Goal: Transaction & Acquisition: Purchase product/service

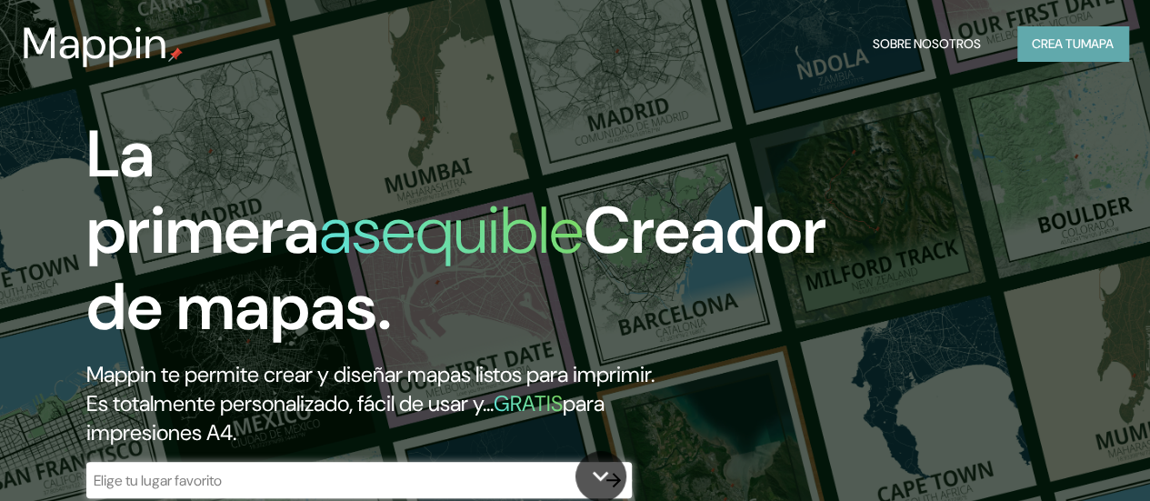
click at [1048, 49] on font "Crea tu" at bounding box center [1056, 43] width 49 height 16
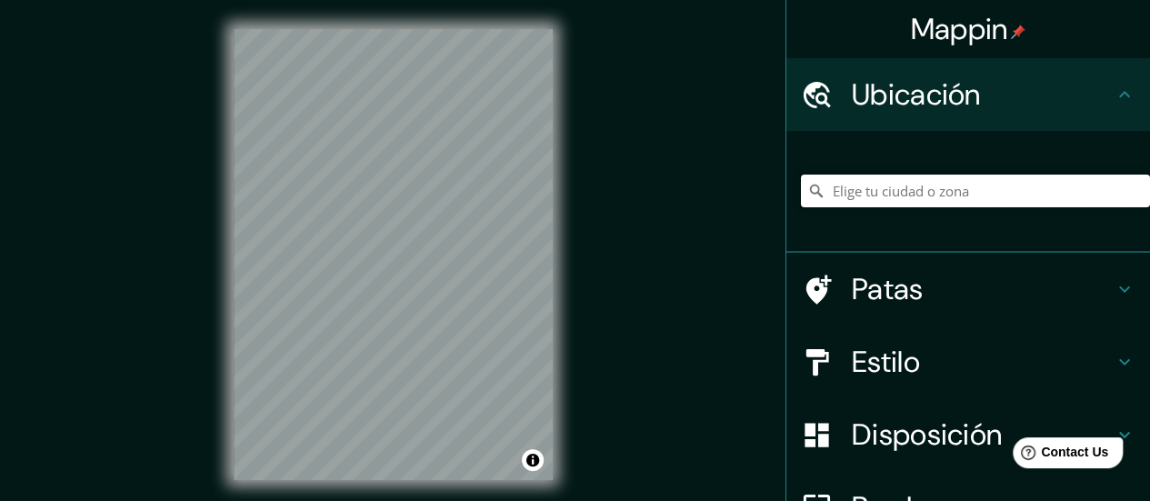
click at [938, 199] on input "Elige tu ciudad o zona" at bounding box center [975, 191] width 349 height 33
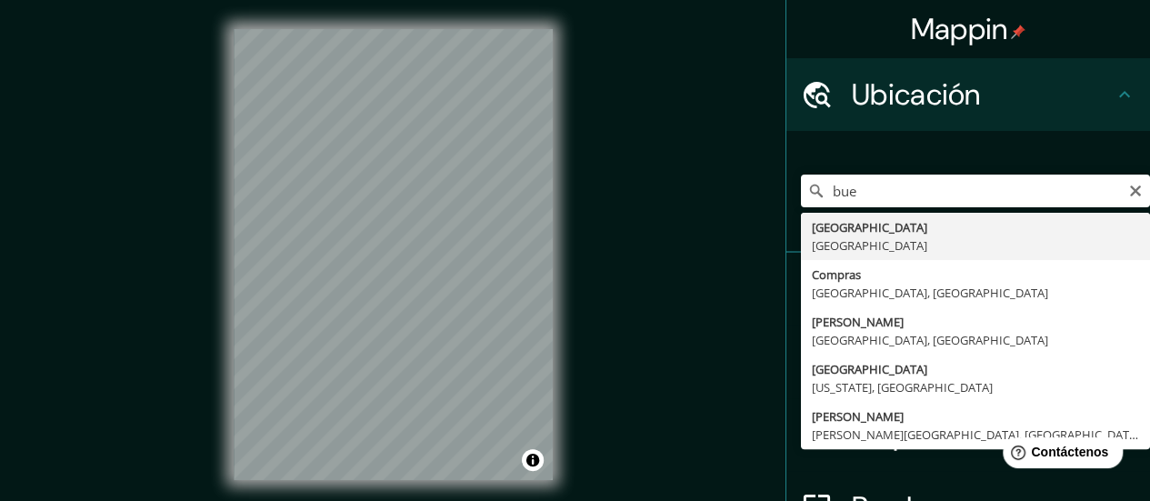
type input "[GEOGRAPHIC_DATA], [GEOGRAPHIC_DATA]"
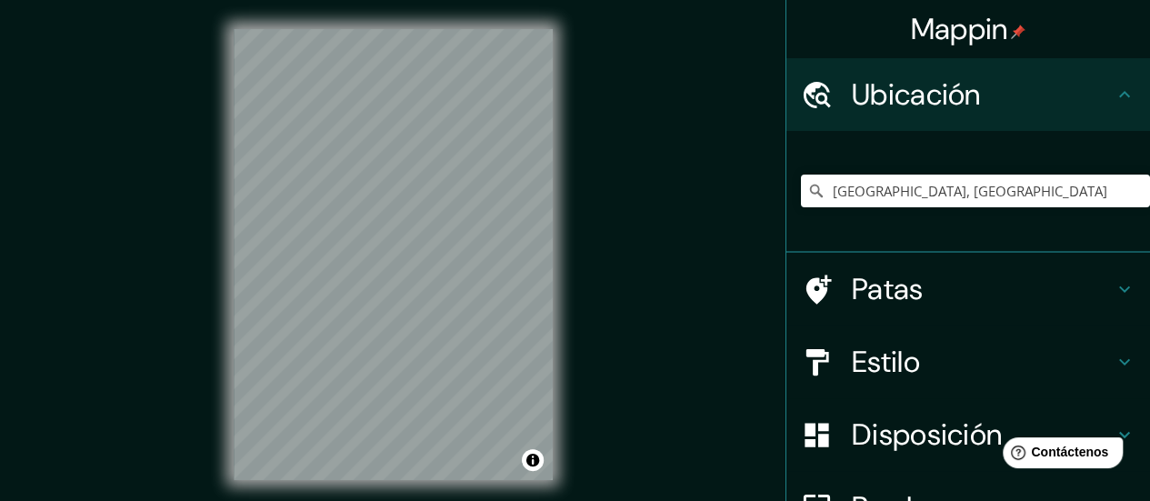
click at [567, 329] on div "© Mapbox © OpenStreetMap Improve this map" at bounding box center [393, 254] width 377 height 509
click at [945, 376] on h4 "Estilo" at bounding box center [983, 362] width 262 height 36
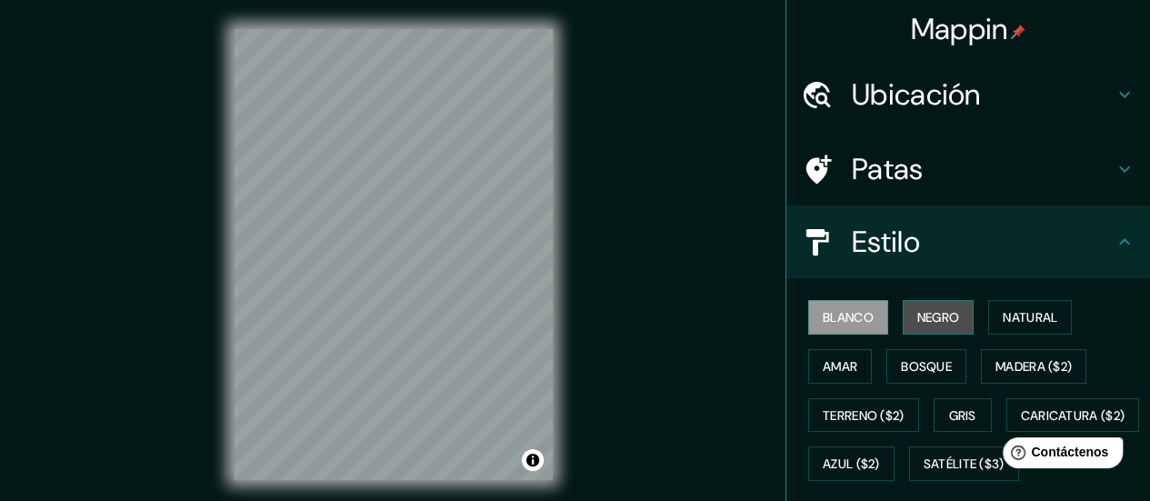
click at [922, 319] on font "Negro" at bounding box center [939, 317] width 43 height 16
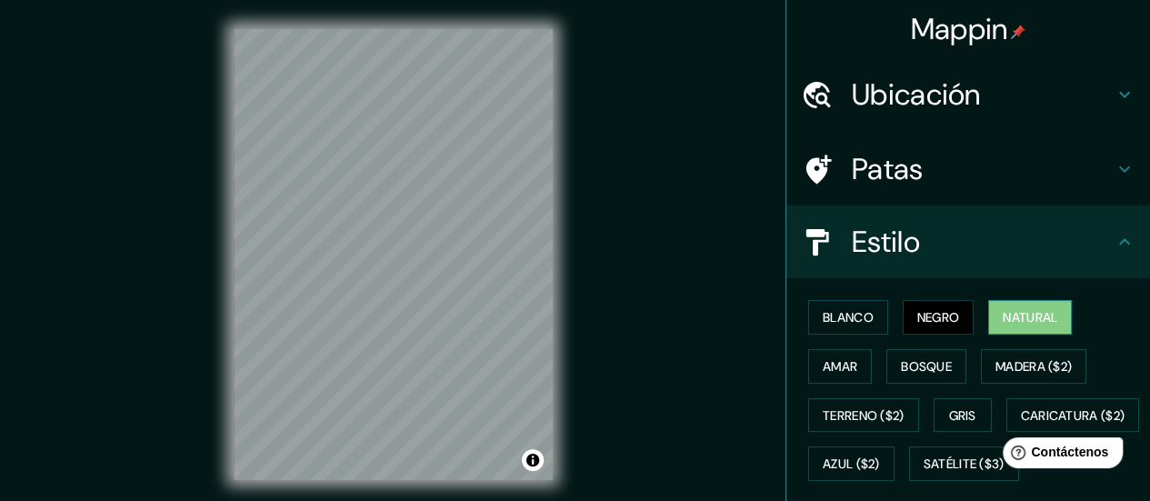
click at [1011, 318] on font "Natural" at bounding box center [1030, 317] width 55 height 16
click at [808, 370] on button "Amar" at bounding box center [840, 366] width 64 height 35
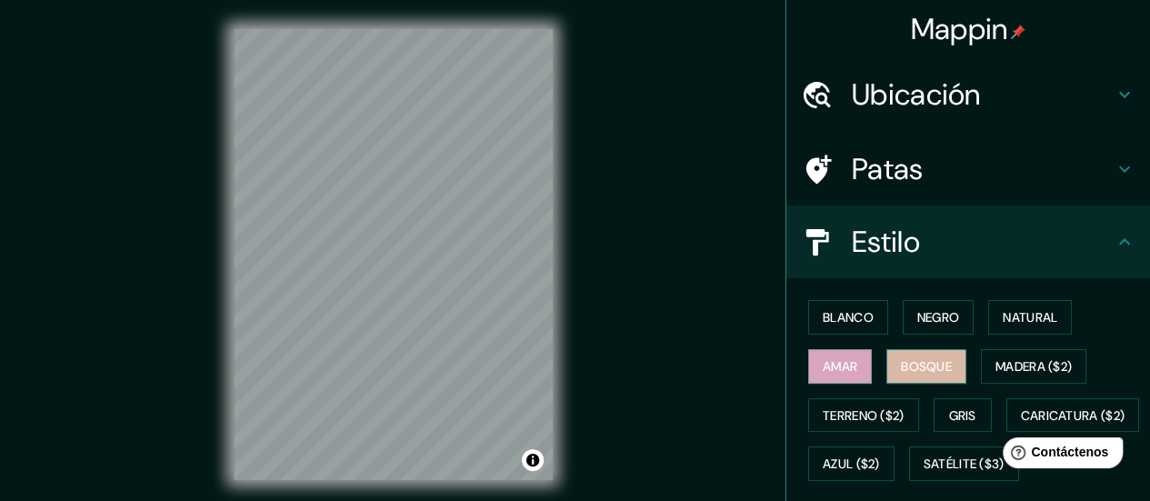
click at [934, 366] on font "Bosque" at bounding box center [926, 366] width 51 height 16
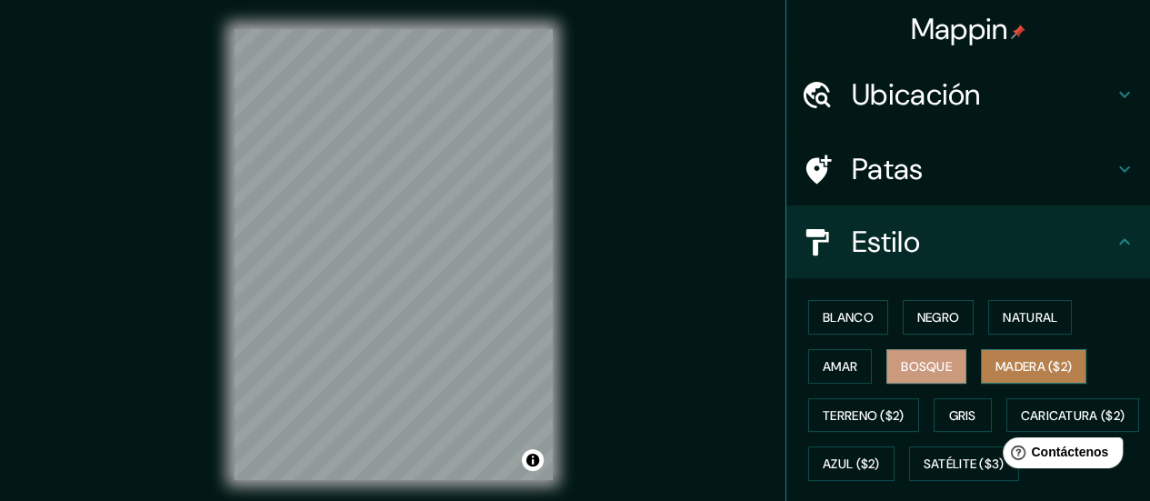
click at [1017, 363] on font "Madera ($2)" at bounding box center [1034, 366] width 76 height 16
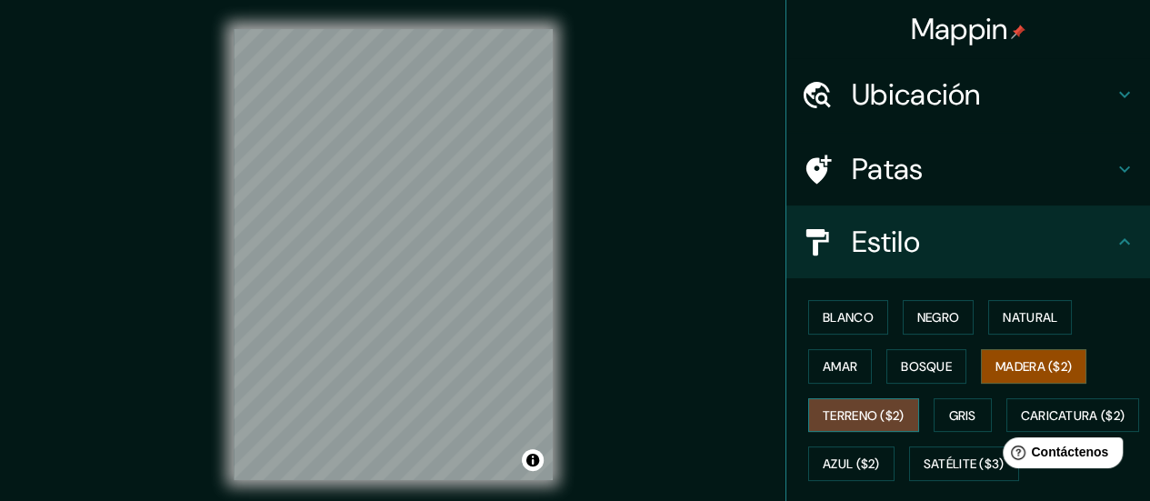
click at [844, 414] on font "Terreno ($2)" at bounding box center [864, 415] width 82 height 16
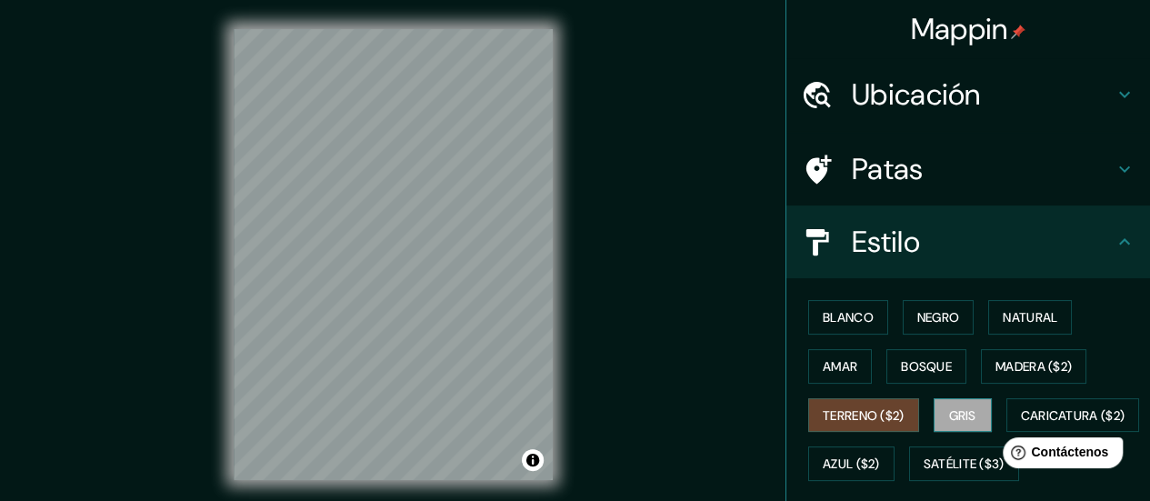
click at [949, 409] on font "Gris" at bounding box center [962, 415] width 27 height 16
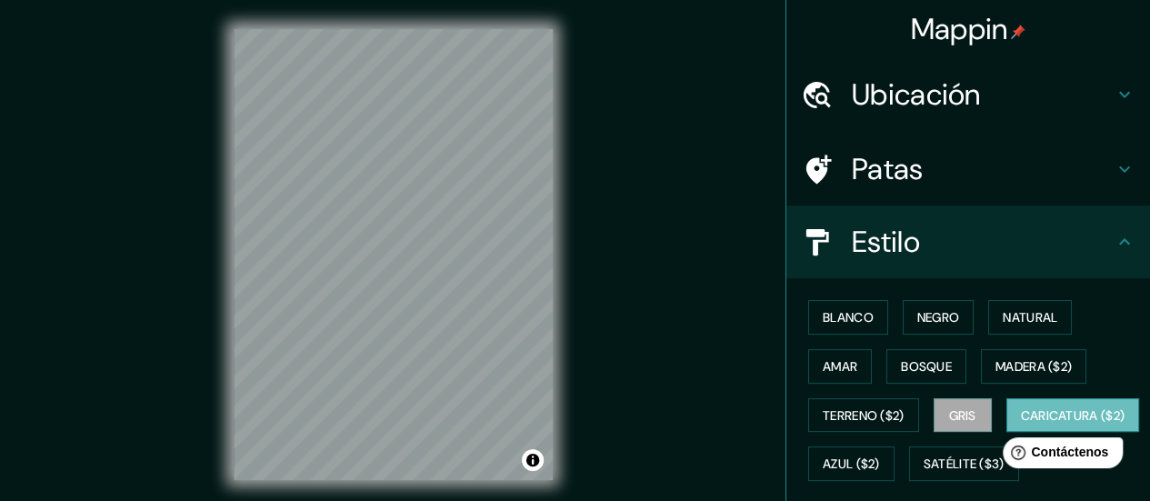
click at [1021, 424] on font "Caricatura ($2)" at bounding box center [1073, 415] width 105 height 16
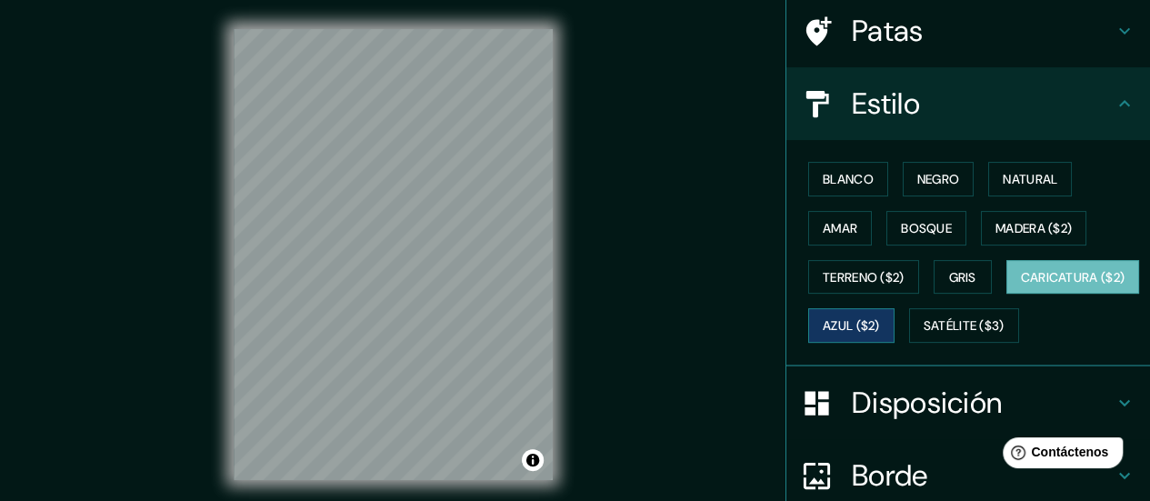
scroll to position [182, 0]
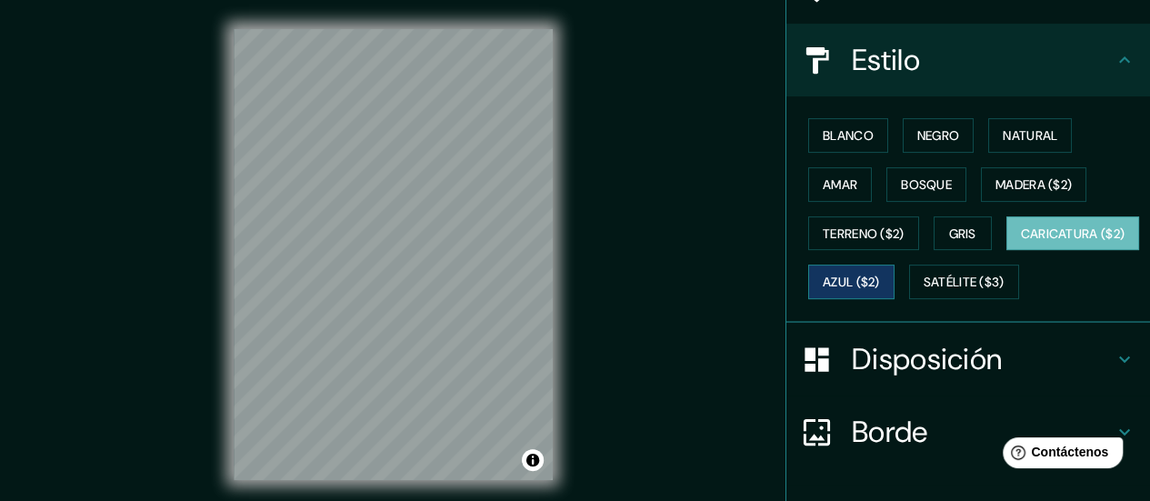
click at [880, 287] on font "Azul ($2)" at bounding box center [851, 282] width 57 height 24
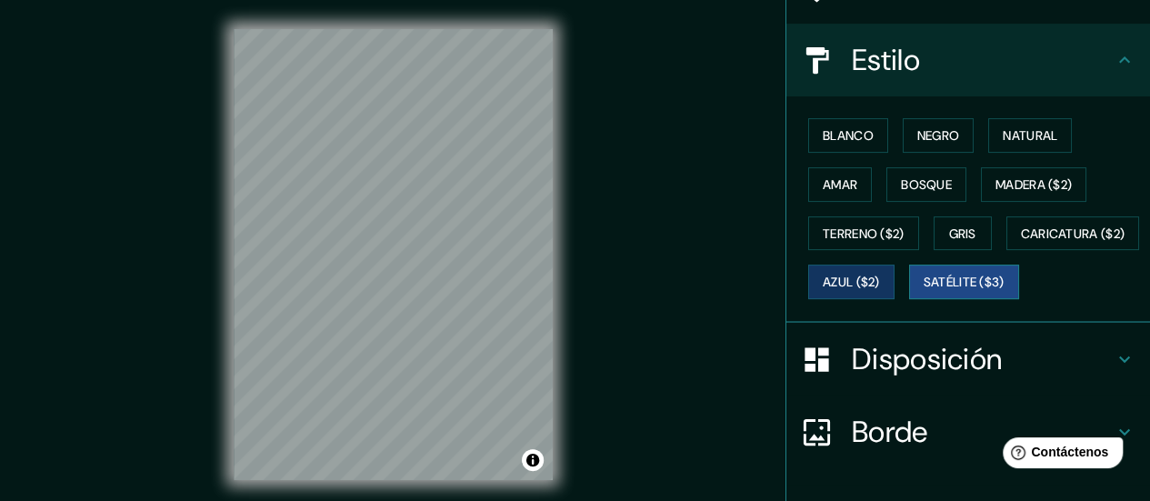
click at [924, 291] on font "Satélite ($3)" at bounding box center [964, 283] width 81 height 16
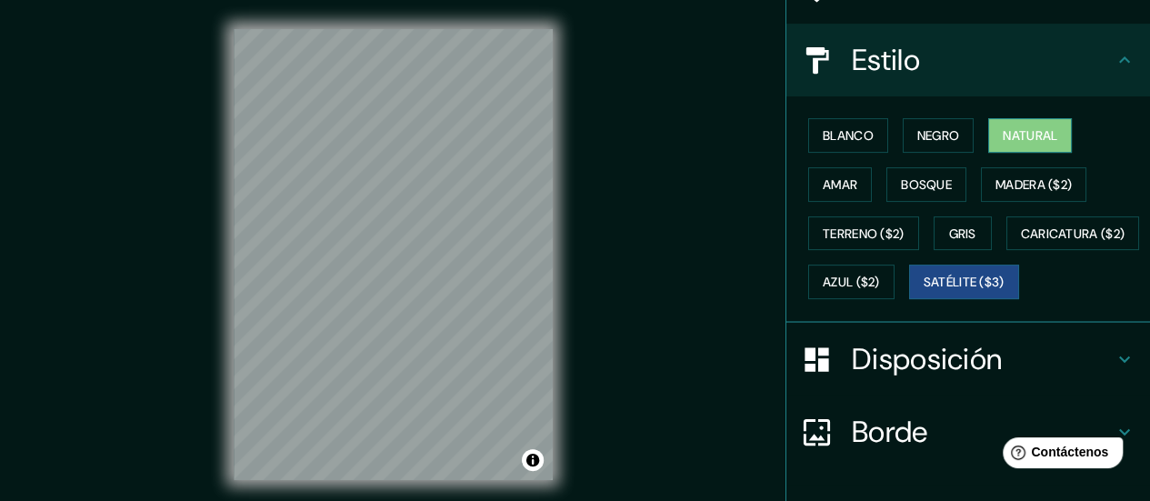
click at [1015, 135] on font "Natural" at bounding box center [1030, 135] width 55 height 16
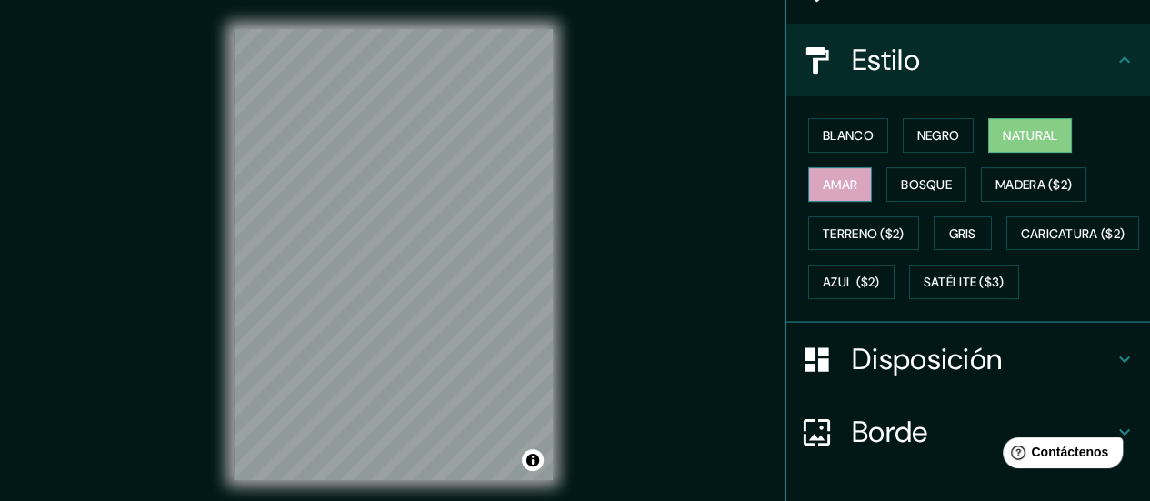
click at [853, 175] on button "Amar" at bounding box center [840, 184] width 64 height 35
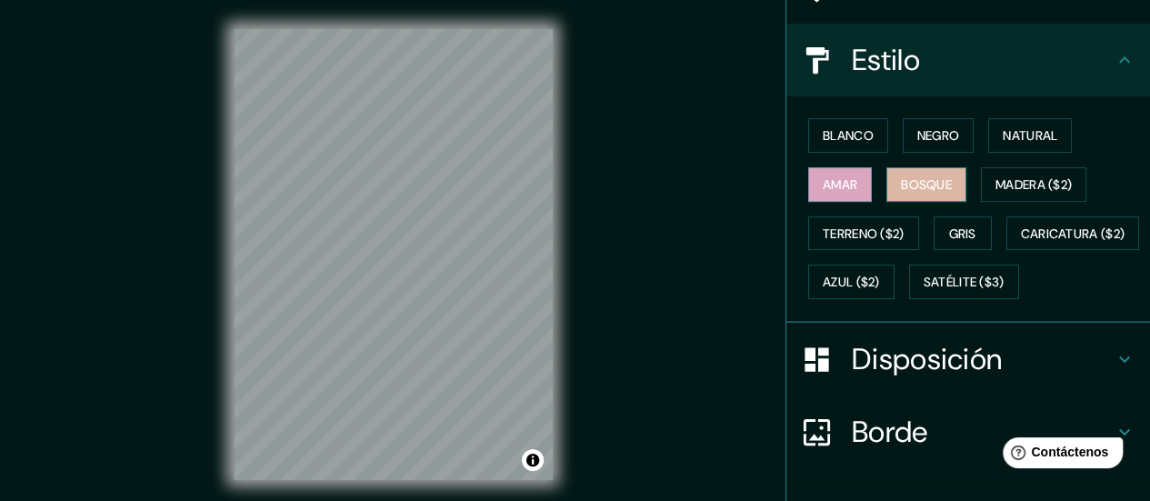
click at [906, 185] on font "Bosque" at bounding box center [926, 184] width 51 height 16
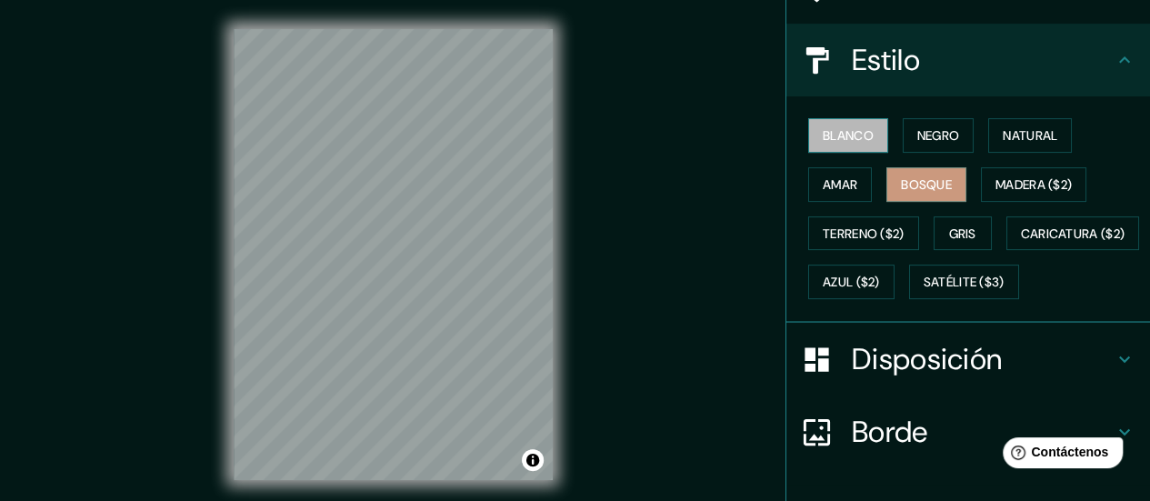
click at [830, 130] on font "Blanco" at bounding box center [848, 135] width 51 height 16
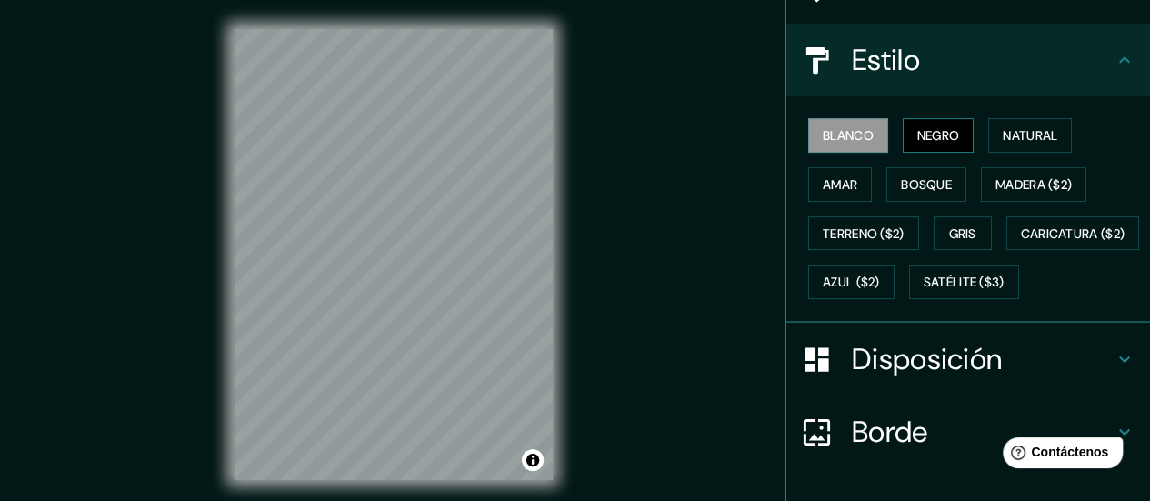
click at [936, 143] on font "Negro" at bounding box center [939, 135] width 43 height 16
click at [926, 378] on font "Disposición" at bounding box center [927, 359] width 150 height 38
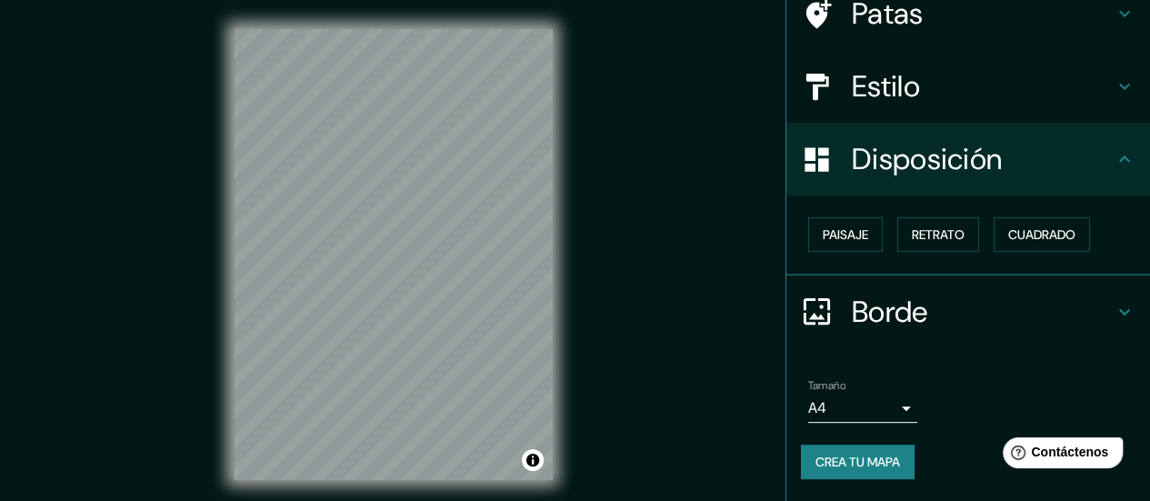
scroll to position [153, 0]
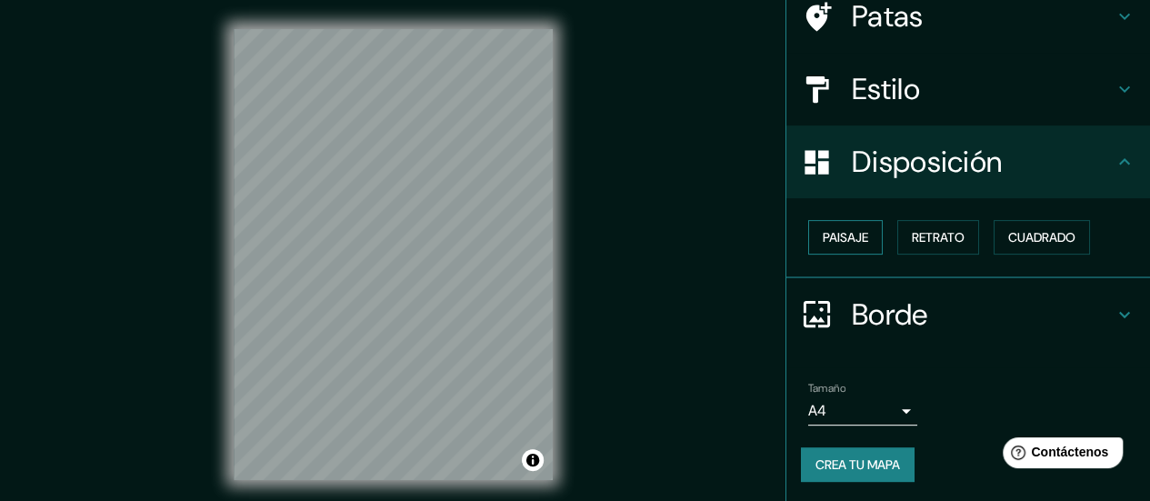
click at [842, 236] on font "Paisaje" at bounding box center [845, 237] width 45 height 16
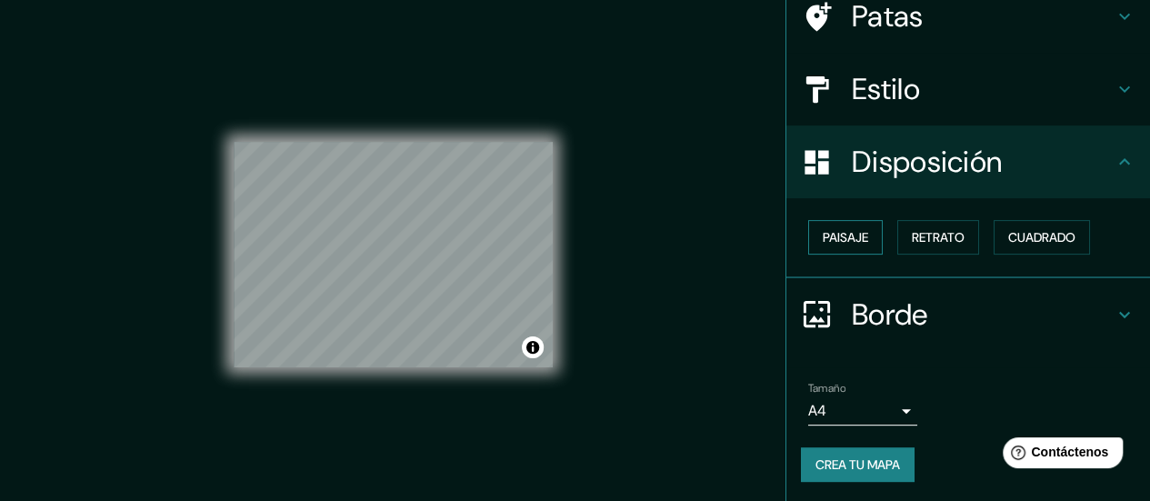
click at [842, 236] on font "Paisaje" at bounding box center [845, 237] width 45 height 16
click at [922, 244] on font "Retrato" at bounding box center [938, 237] width 53 height 16
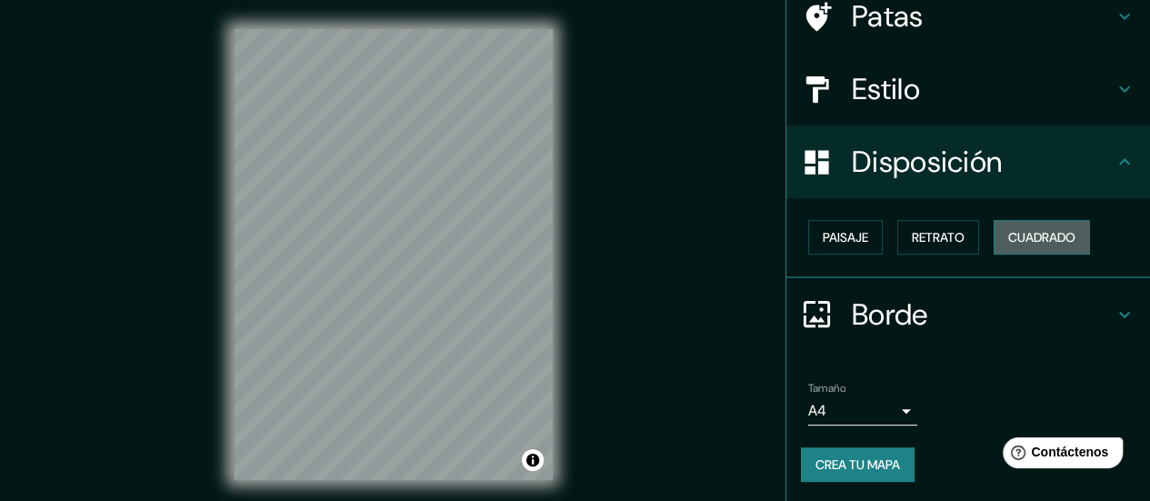
click at [1027, 245] on font "Cuadrado" at bounding box center [1041, 238] width 67 height 24
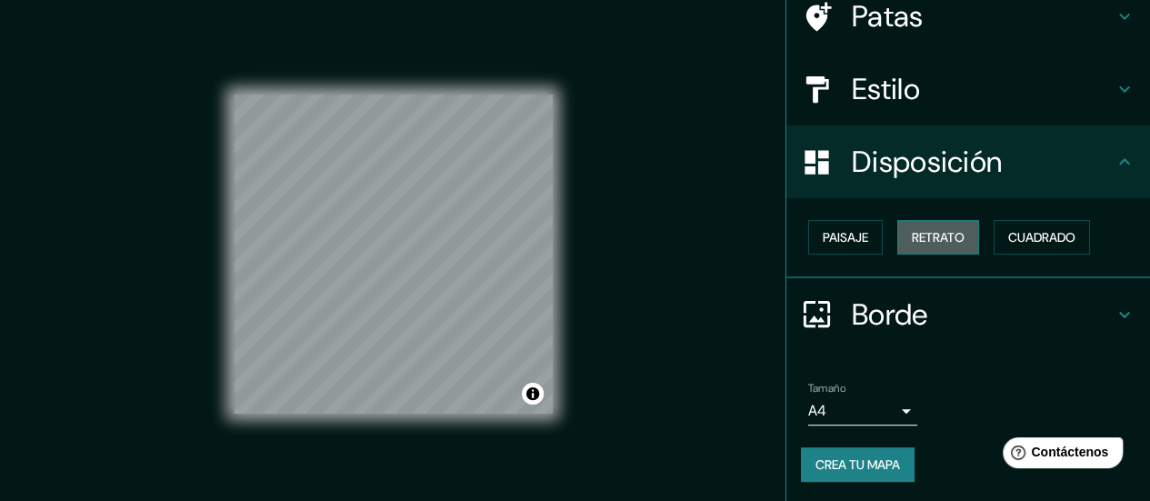
click at [918, 236] on font "Retrato" at bounding box center [938, 237] width 53 height 16
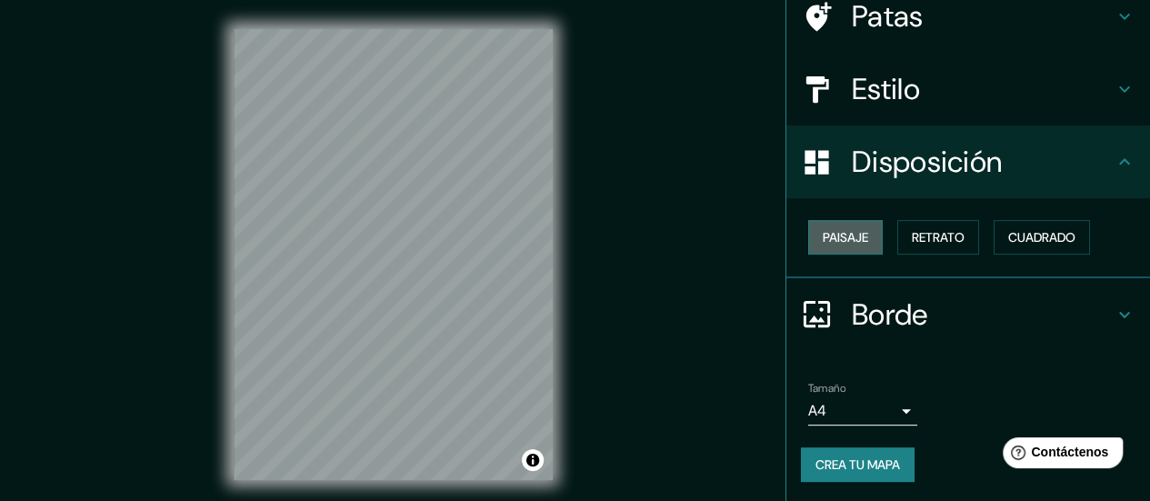
click at [827, 226] on font "Paisaje" at bounding box center [845, 238] width 45 height 24
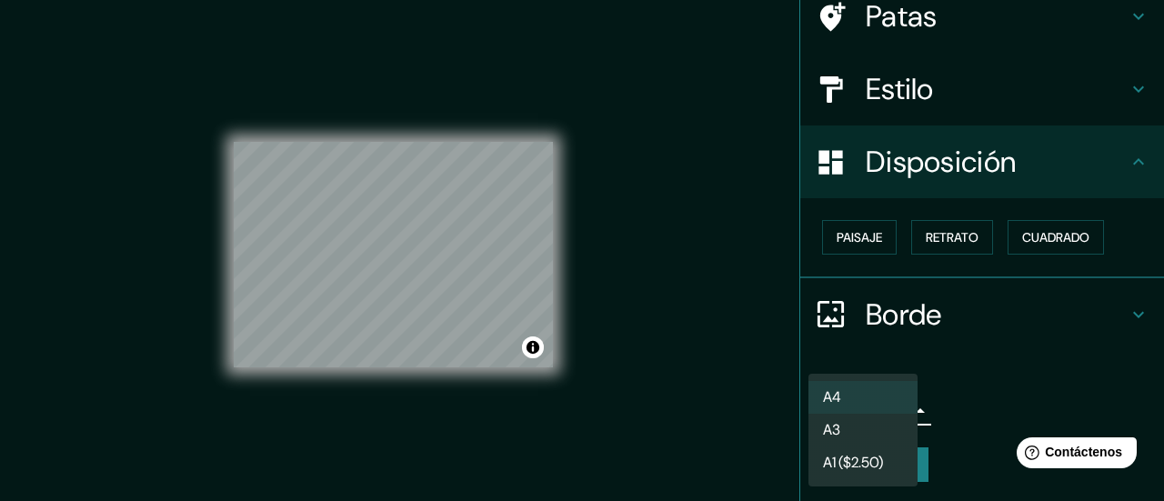
click at [877, 414] on body "Mappin Ubicación [GEOGRAPHIC_DATA], [GEOGRAPHIC_DATA] Patas Estilo Disposición …" at bounding box center [582, 250] width 1164 height 501
click at [884, 399] on li "A4" at bounding box center [862, 398] width 109 height 34
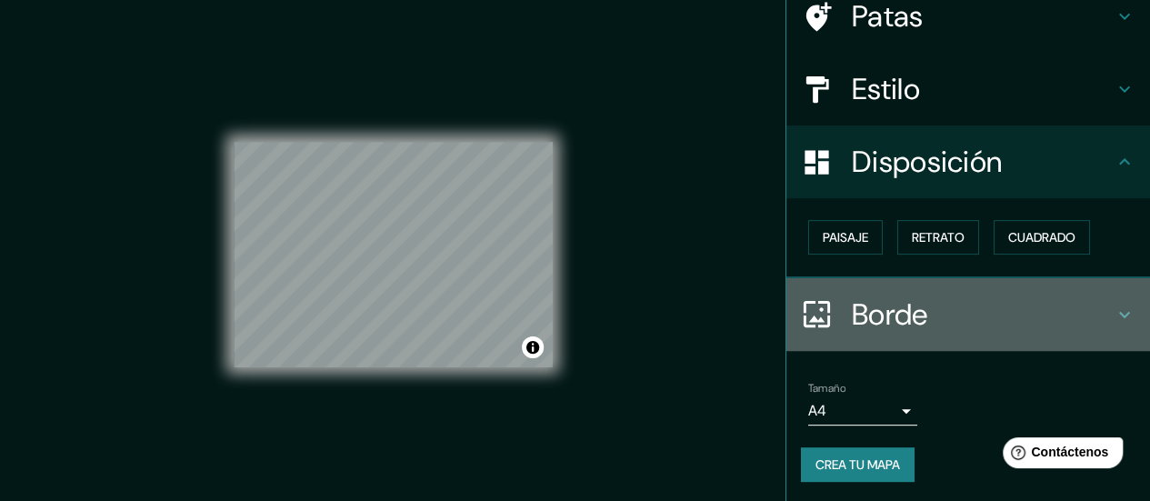
click at [930, 316] on h4 "Borde" at bounding box center [983, 314] width 262 height 36
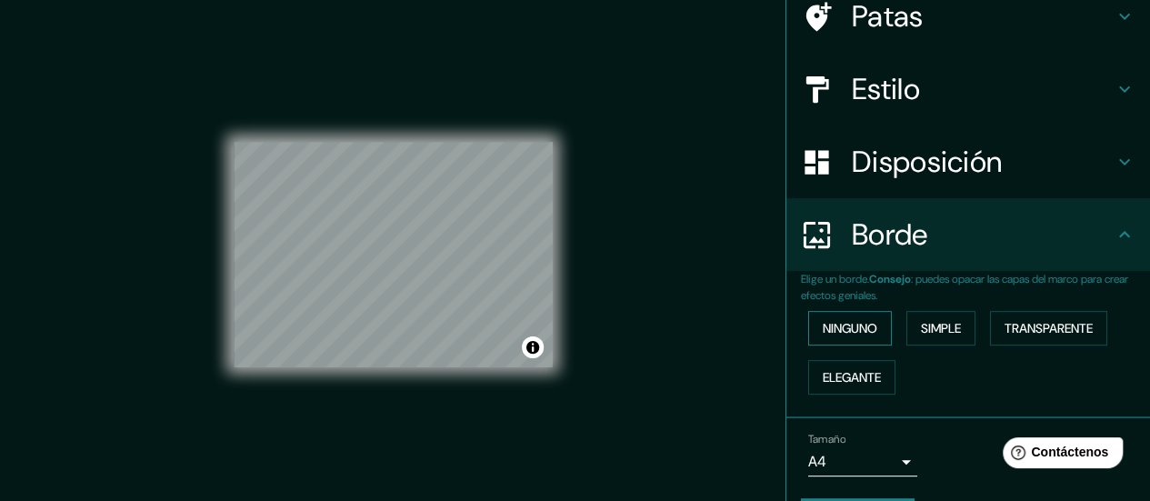
click at [858, 330] on font "Ninguno" at bounding box center [850, 328] width 55 height 16
click at [989, 172] on font "Disposición" at bounding box center [927, 162] width 150 height 38
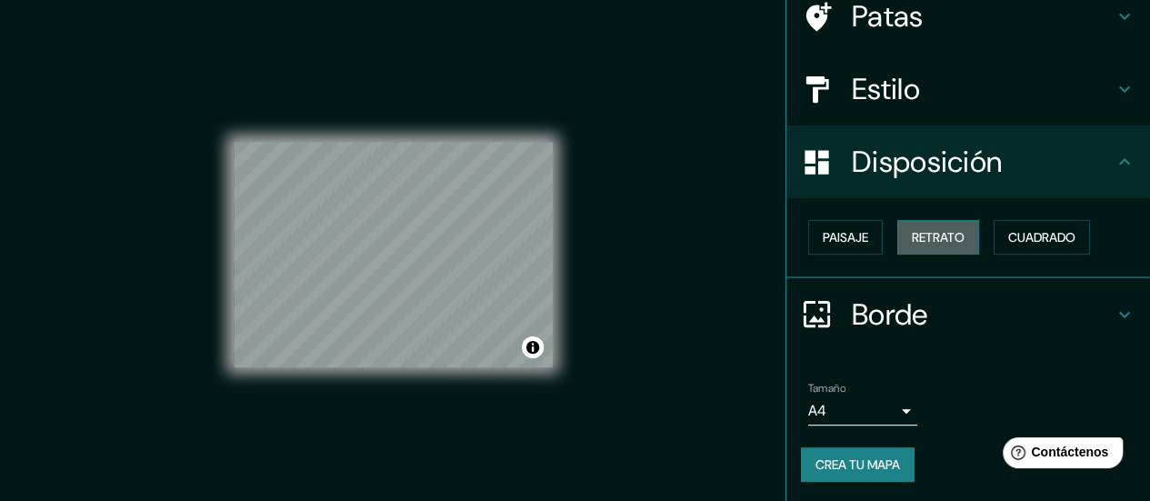
click at [912, 236] on font "Retrato" at bounding box center [938, 237] width 53 height 16
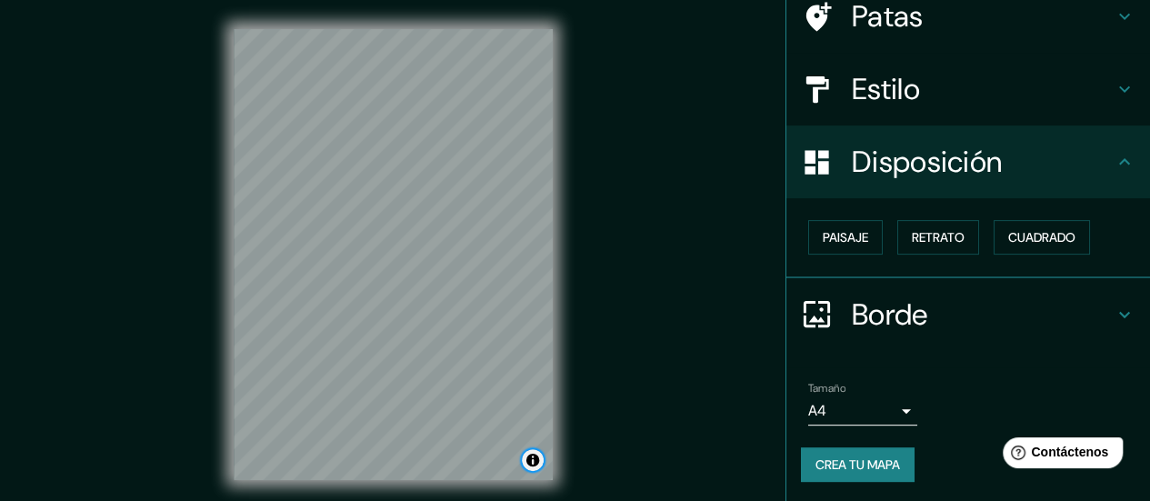
click at [536, 463] on button "Activar o desactivar atribución" at bounding box center [533, 460] width 22 height 22
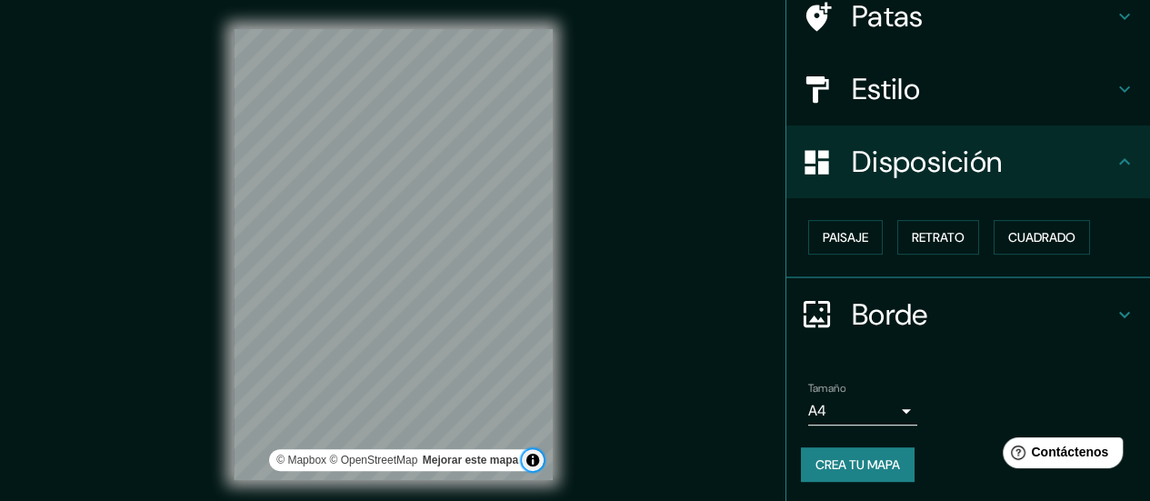
click at [536, 463] on button "Activar o desactivar atribución" at bounding box center [533, 460] width 22 height 22
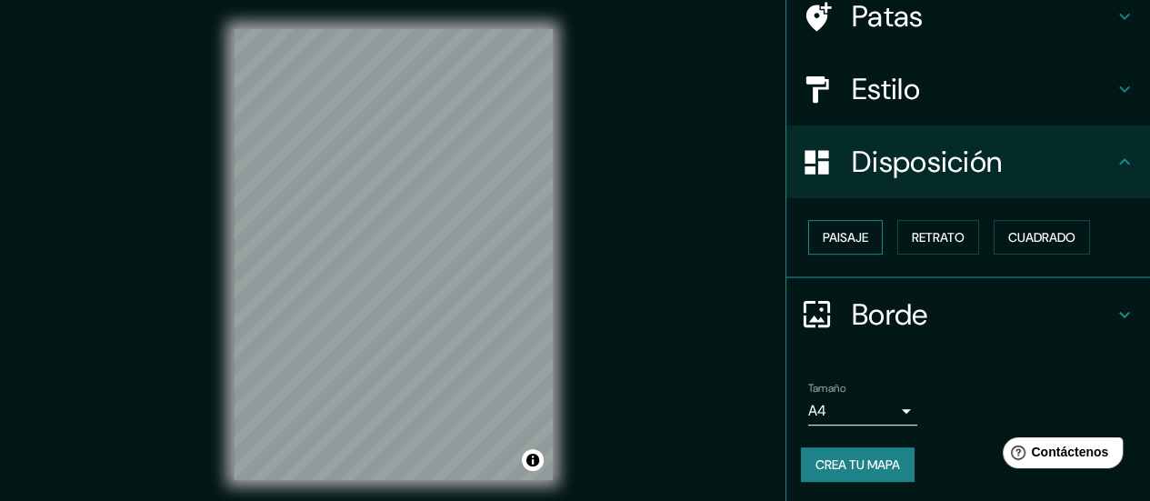
click at [823, 234] on font "Paisaje" at bounding box center [845, 237] width 45 height 16
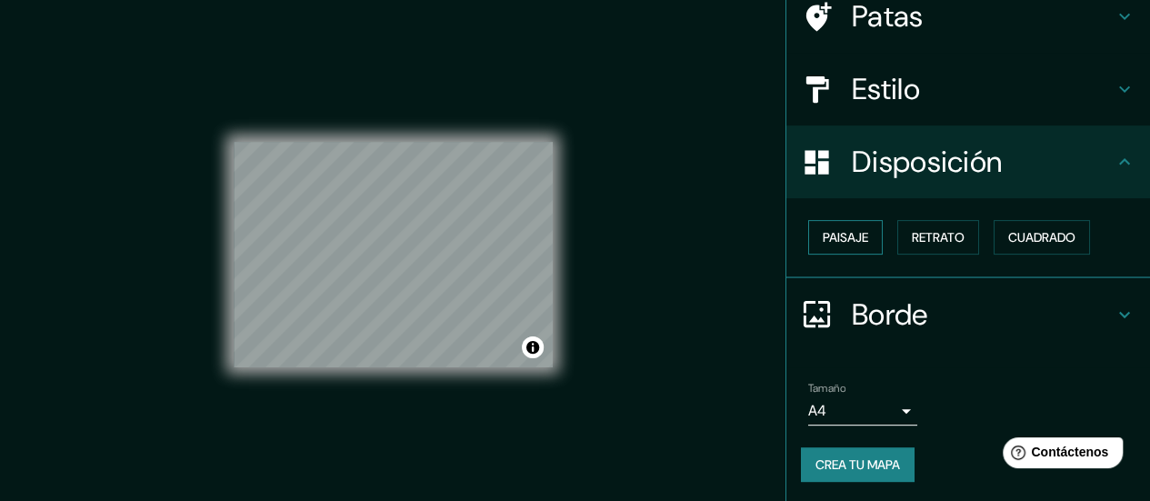
click at [823, 234] on font "Paisaje" at bounding box center [845, 237] width 45 height 16
click at [912, 232] on font "Retrato" at bounding box center [938, 237] width 53 height 16
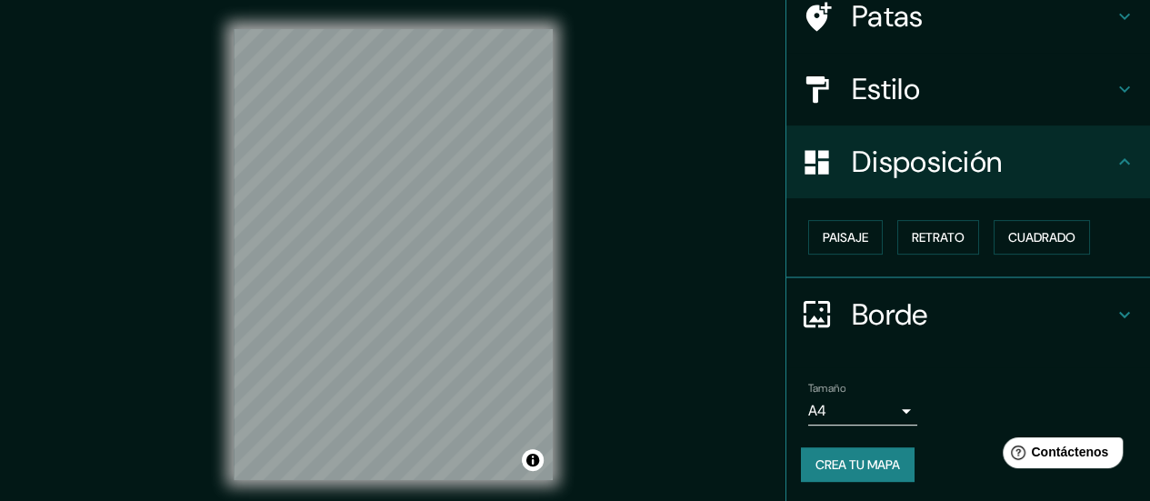
click at [921, 99] on h4 "Estilo" at bounding box center [983, 89] width 262 height 36
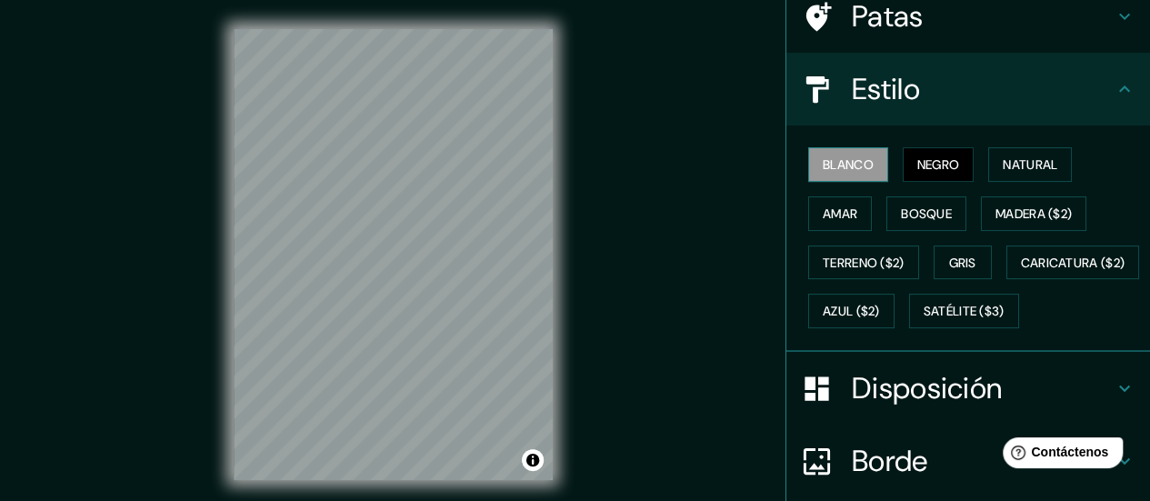
click at [831, 156] on font "Blanco" at bounding box center [848, 164] width 51 height 16
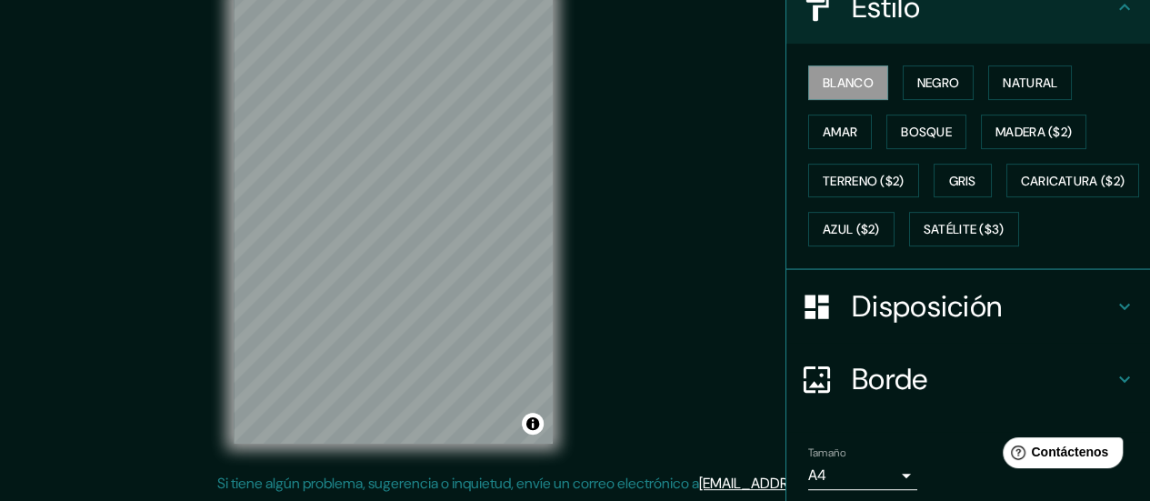
scroll to position [72, 0]
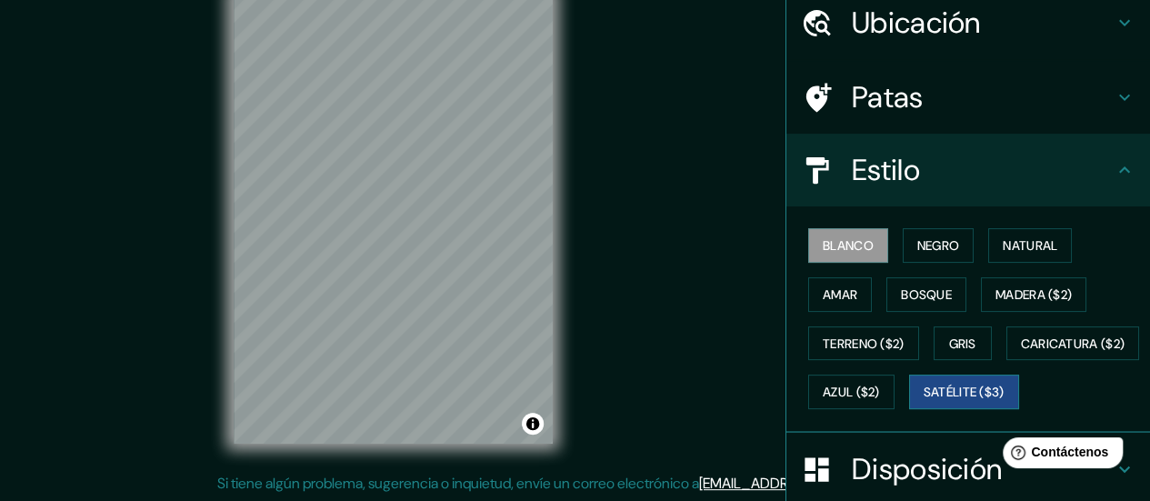
click at [924, 401] on font "Satélite ($3)" at bounding box center [964, 393] width 81 height 16
click at [924, 250] on font "Negro" at bounding box center [939, 245] width 43 height 16
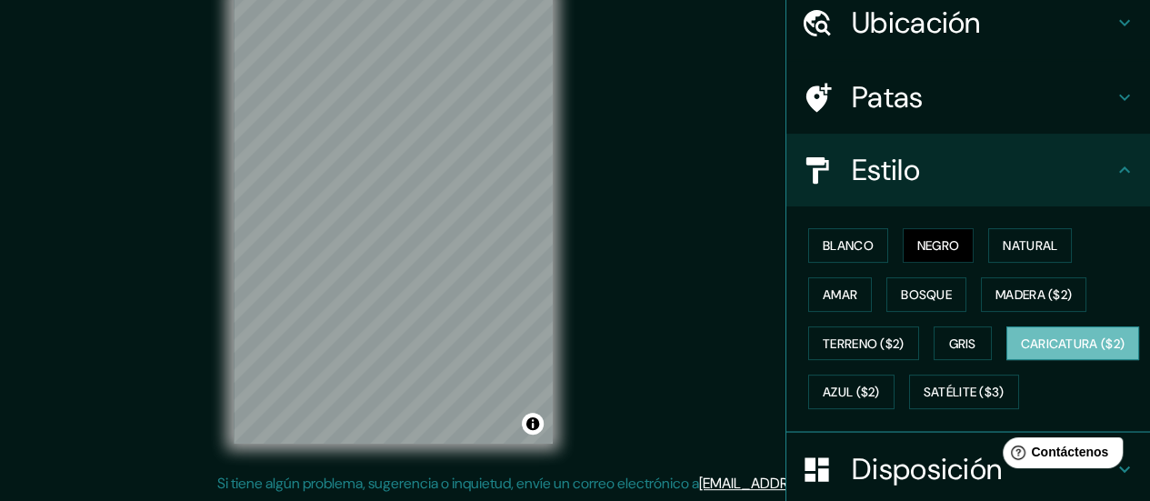
scroll to position [345, 0]
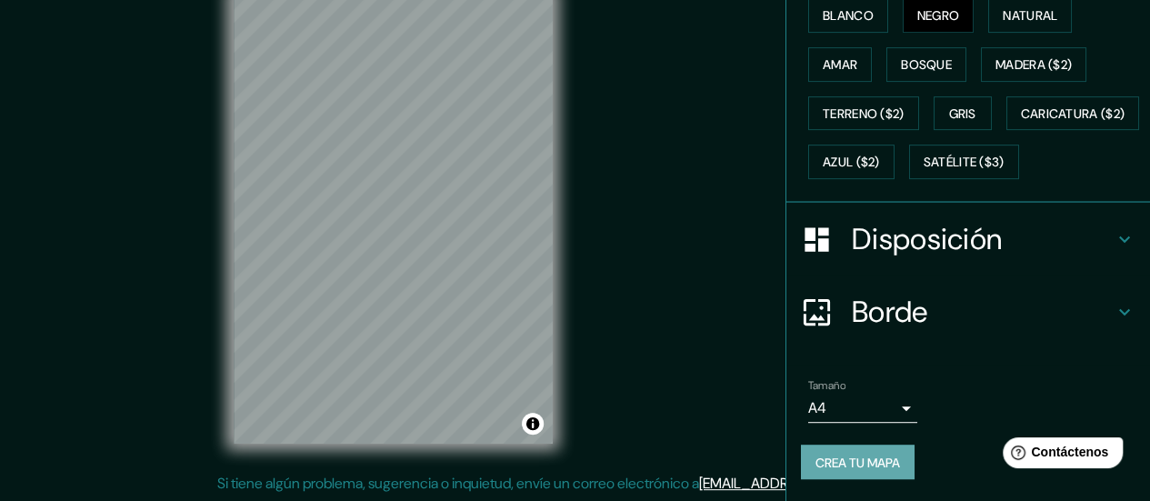
click at [871, 462] on font "Crea tu mapa" at bounding box center [858, 462] width 85 height 16
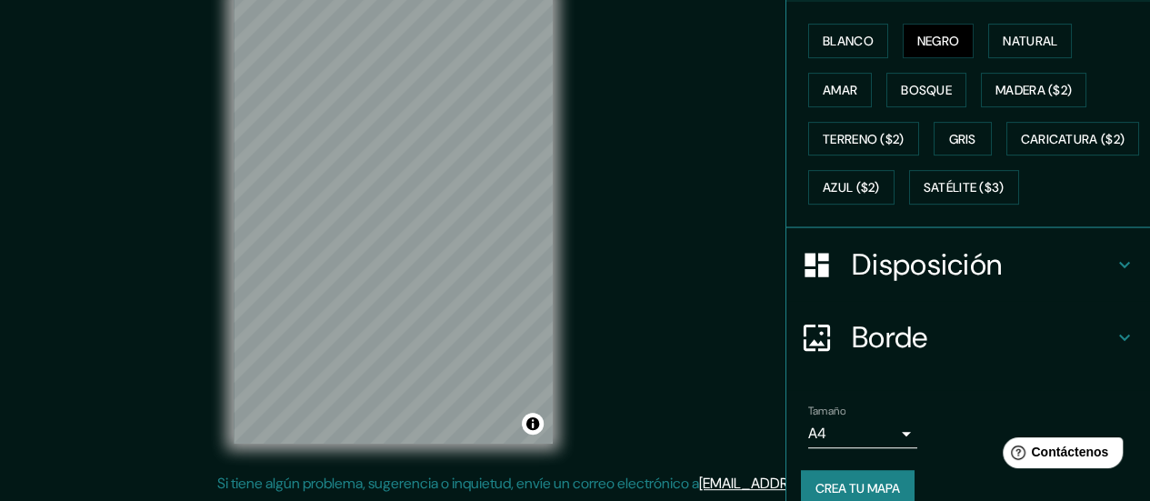
scroll to position [0, 0]
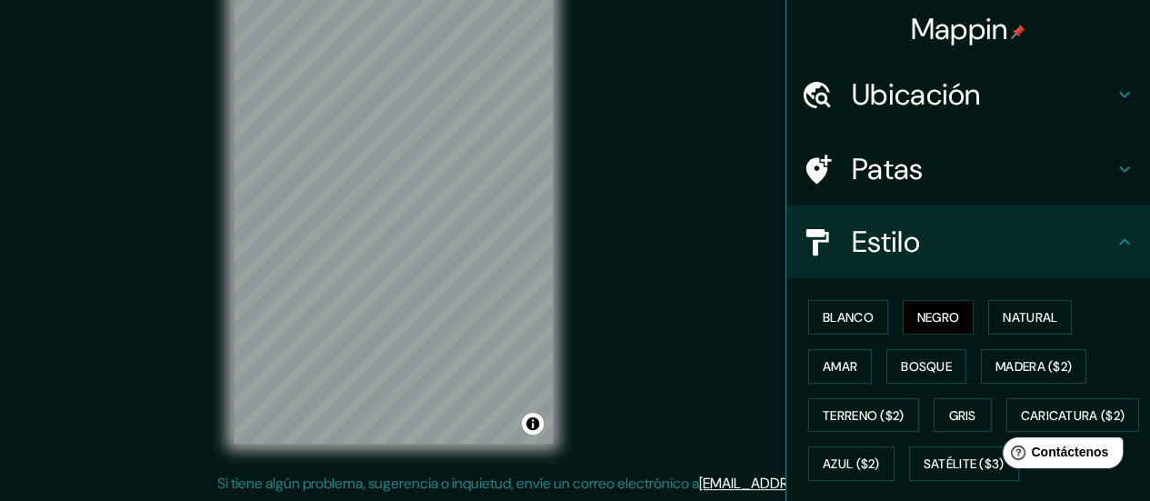
click at [1115, 250] on icon at bounding box center [1125, 242] width 22 height 22
click at [1114, 236] on icon at bounding box center [1125, 242] width 22 height 22
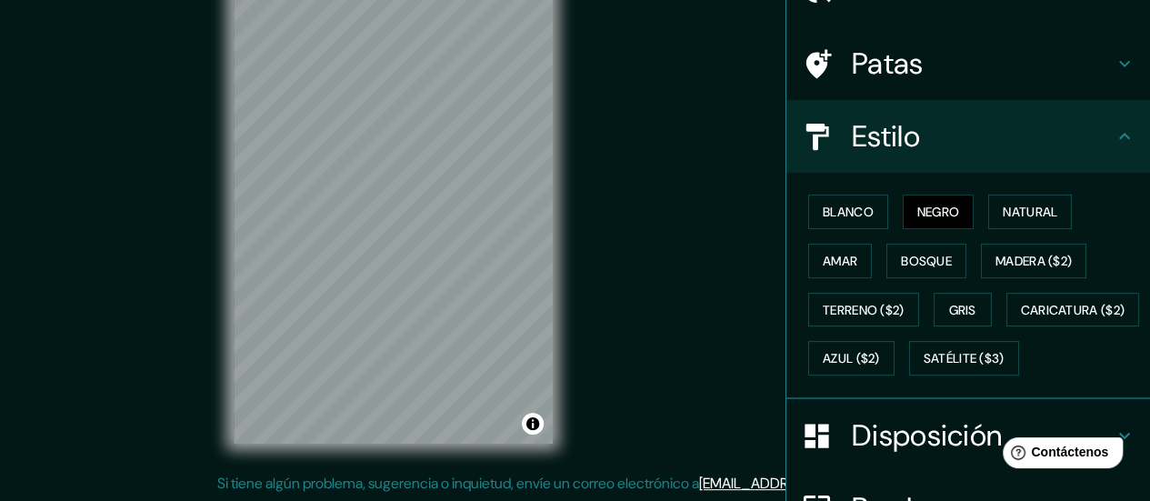
scroll to position [72, 0]
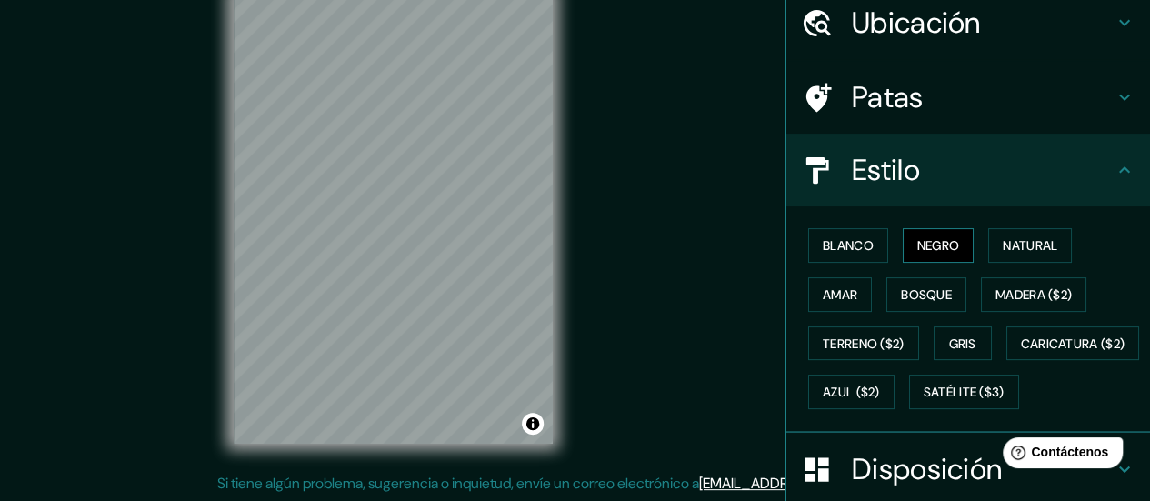
click at [918, 246] on font "Negro" at bounding box center [939, 245] width 43 height 16
click at [858, 250] on font "Blanco" at bounding box center [848, 245] width 51 height 16
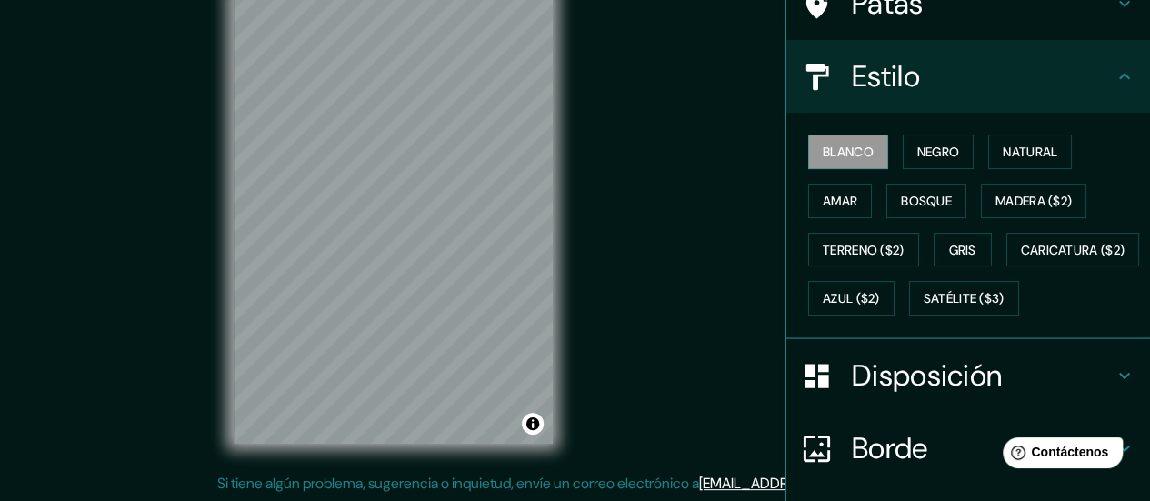
scroll to position [345, 0]
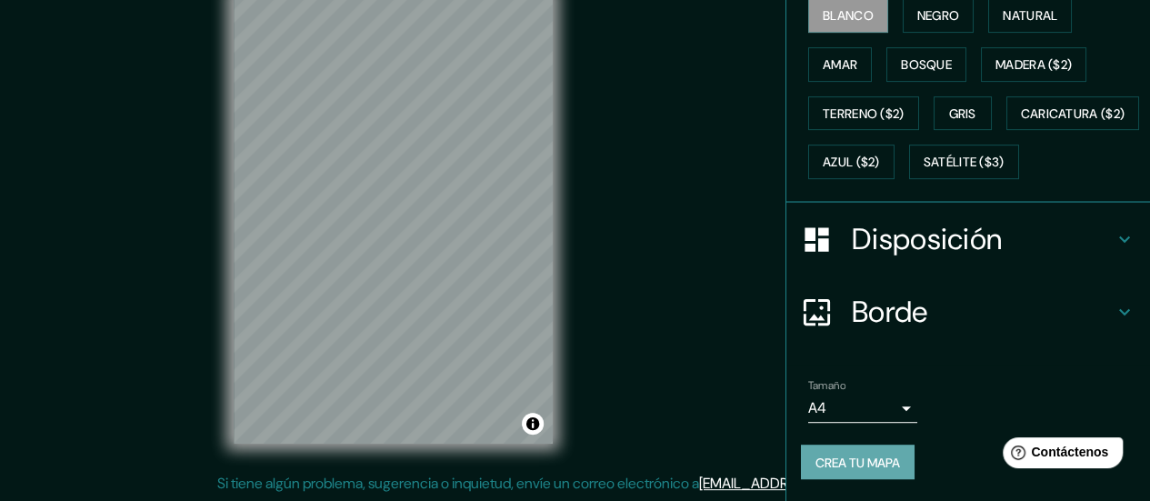
click at [854, 460] on font "Crea tu mapa" at bounding box center [858, 462] width 85 height 16
click at [824, 451] on font "Crea tu mapa" at bounding box center [858, 462] width 85 height 24
click at [822, 439] on div "Tamaño A4 single Crea tu mapa" at bounding box center [968, 433] width 335 height 122
click at [822, 441] on div "Tamaño A4 single Crea tu mapa" at bounding box center [968, 433] width 335 height 122
click at [818, 467] on font "Crea tu mapa" at bounding box center [858, 462] width 85 height 16
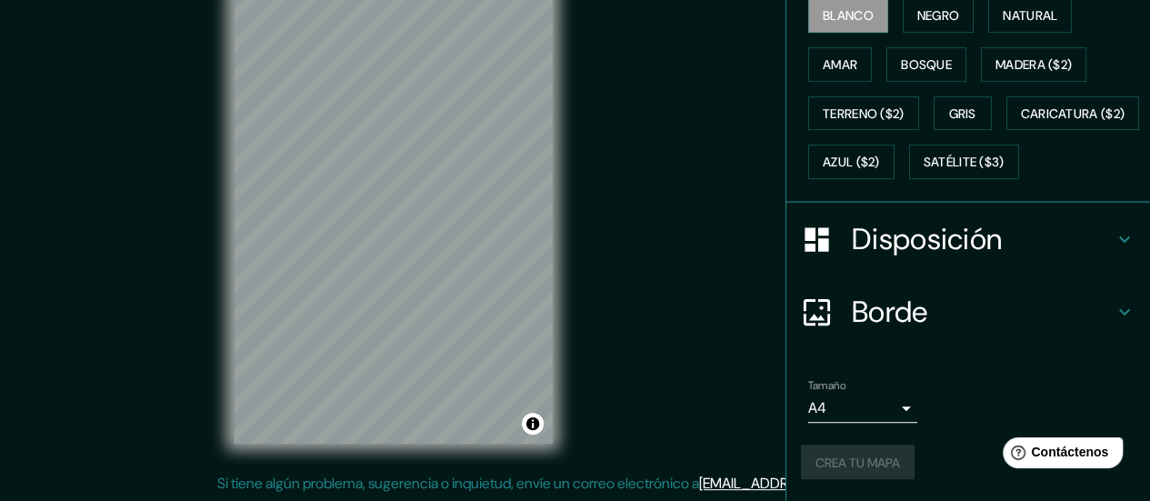
click at [817, 467] on div "Crea tu mapa" at bounding box center [968, 462] width 335 height 35
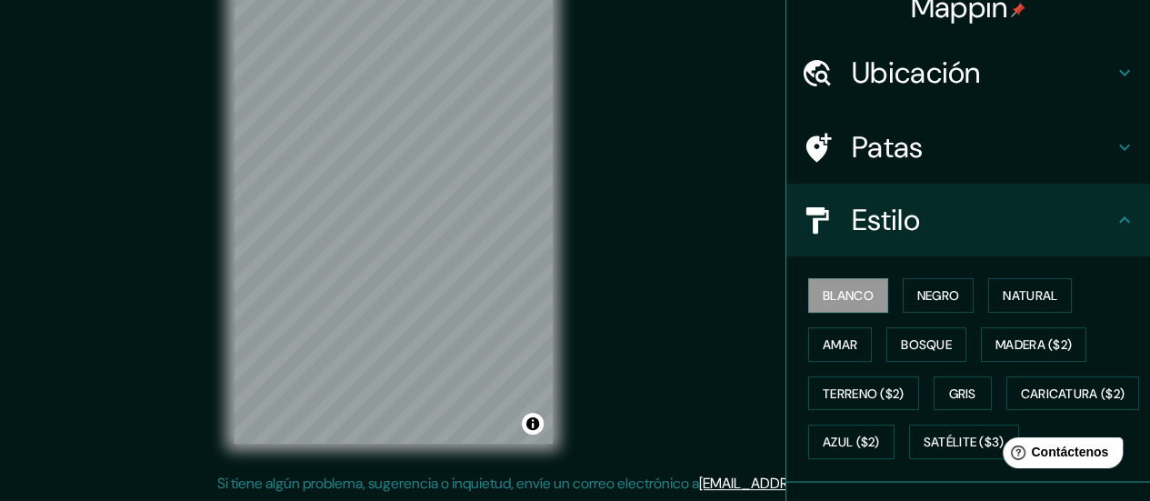
scroll to position [0, 0]
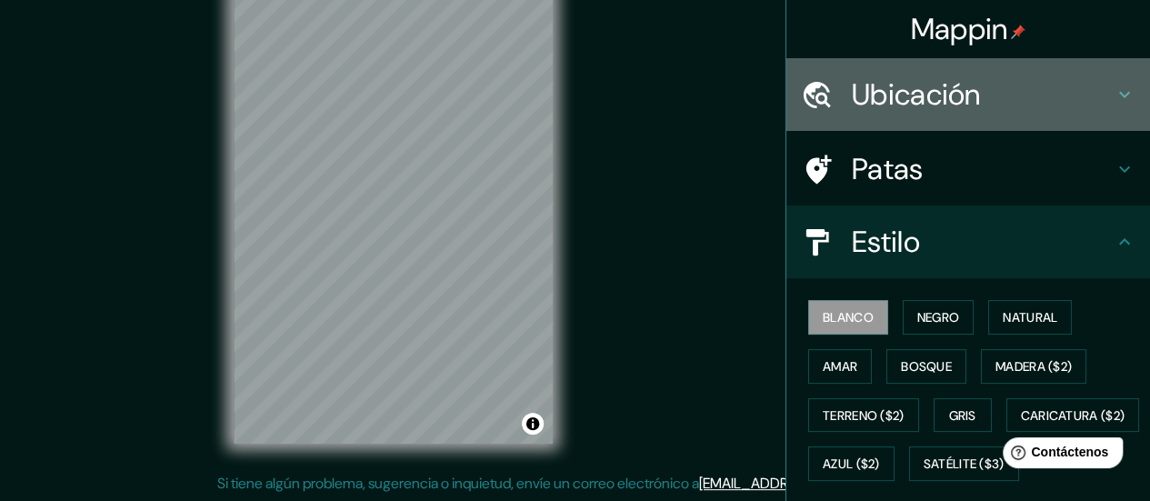
click at [989, 82] on h4 "Ubicación" at bounding box center [983, 94] width 262 height 36
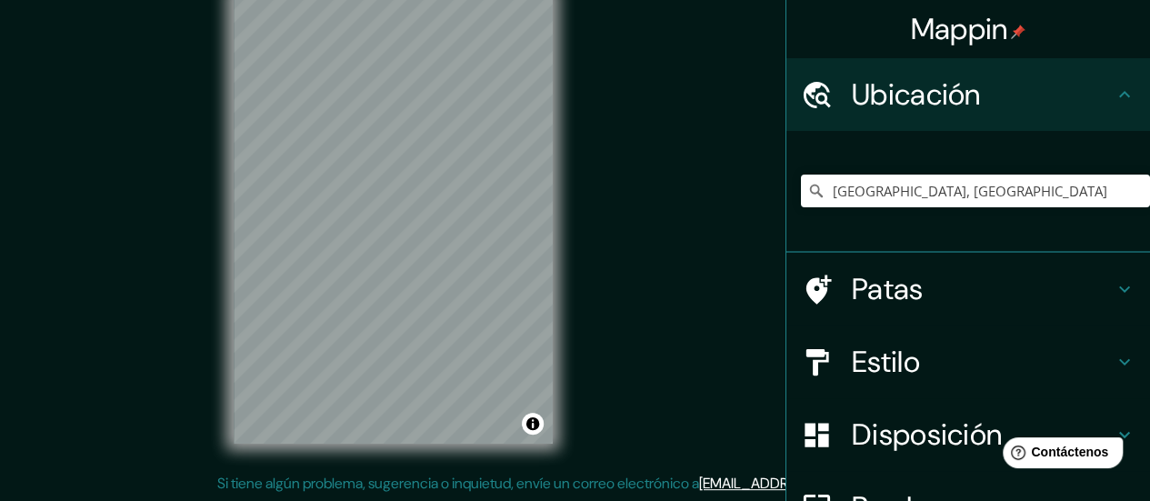
click at [997, 77] on h4 "Ubicación" at bounding box center [983, 94] width 262 height 36
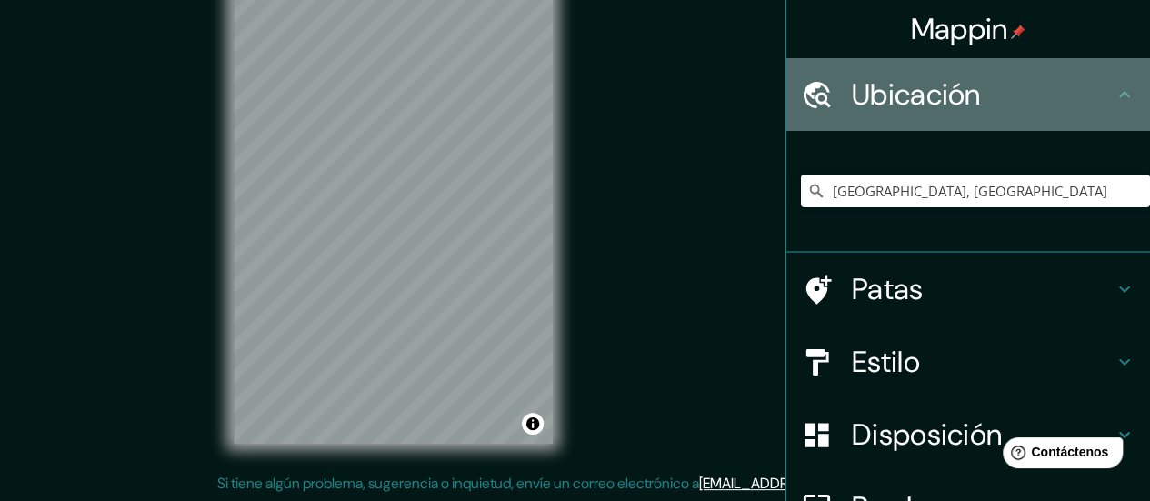
click at [1114, 92] on icon at bounding box center [1125, 95] width 22 height 22
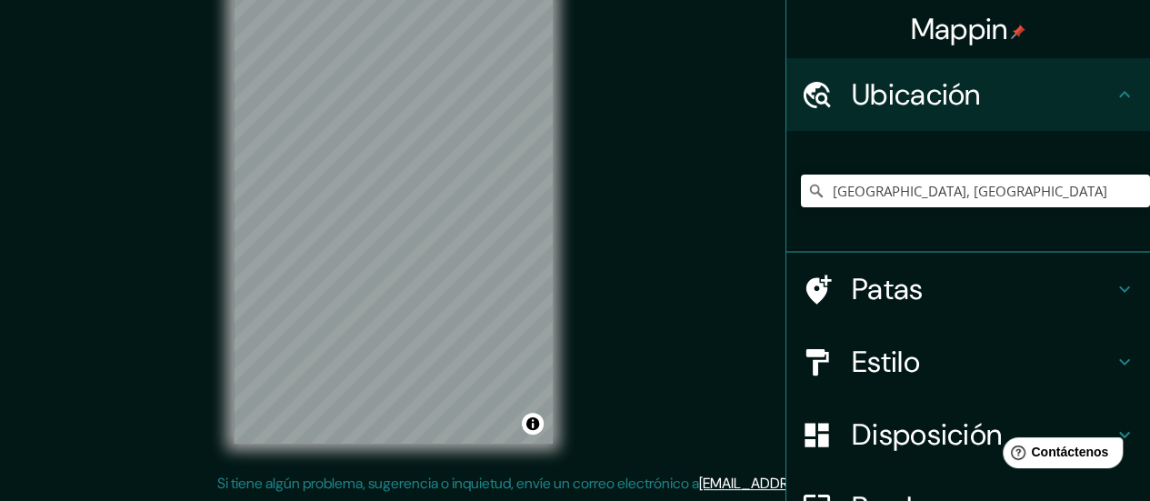
click at [1060, 288] on h4 "Patas" at bounding box center [983, 289] width 262 height 36
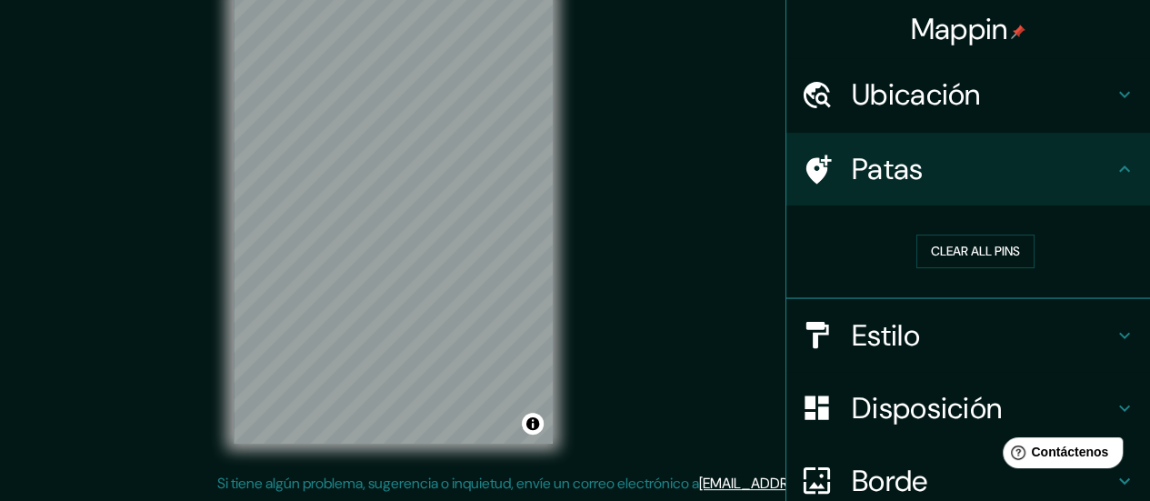
click at [1054, 316] on div "Estilo" at bounding box center [969, 335] width 364 height 73
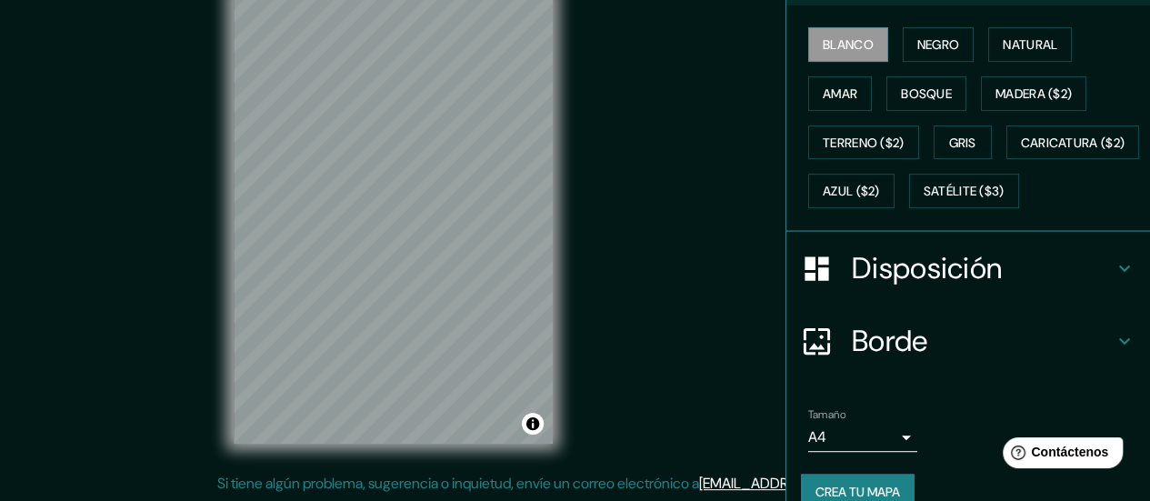
click at [1058, 286] on h4 "Disposición" at bounding box center [983, 268] width 262 height 36
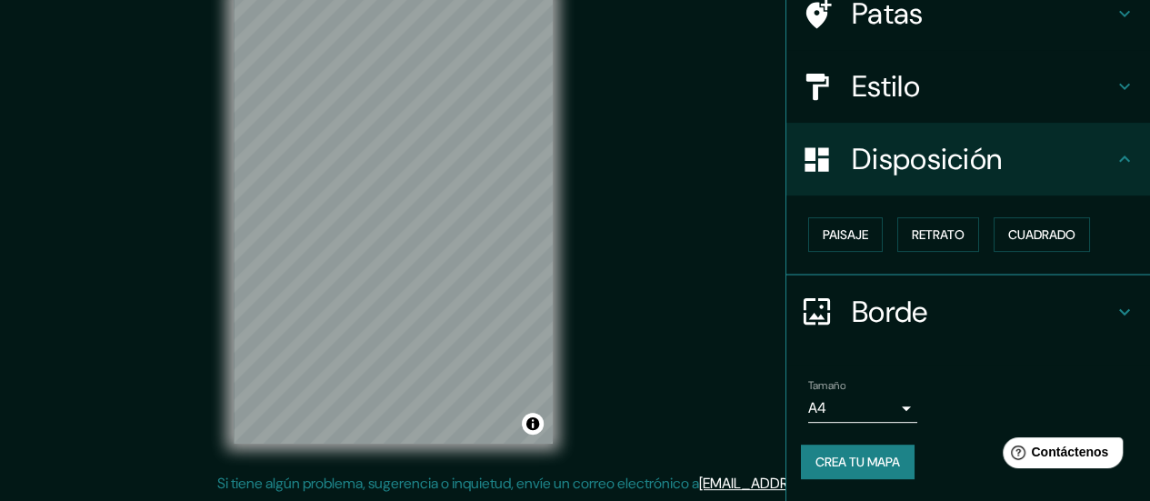
scroll to position [153, 0]
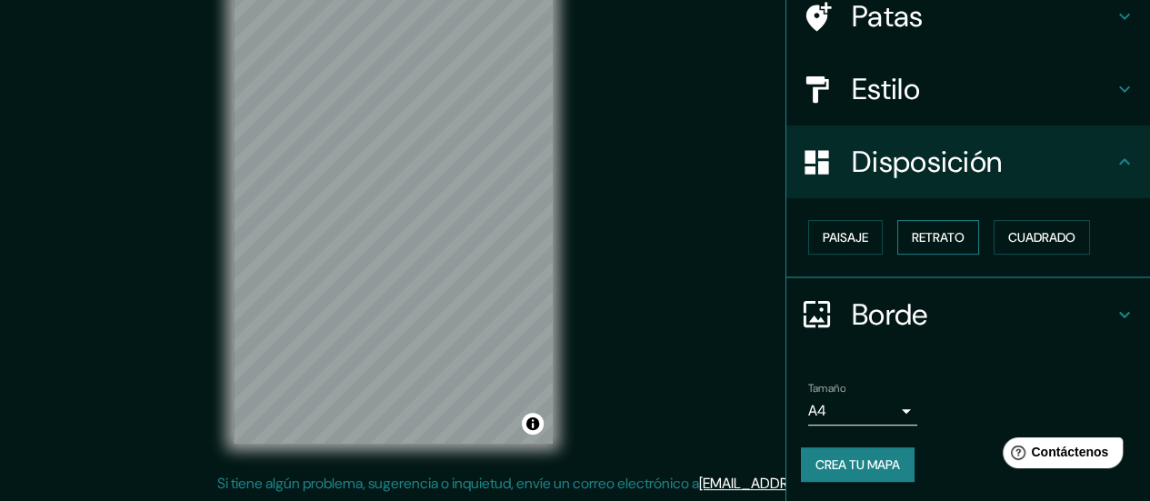
click at [935, 239] on font "Retrato" at bounding box center [938, 237] width 53 height 16
click at [950, 235] on font "Retrato" at bounding box center [938, 237] width 53 height 16
click at [842, 243] on font "Paisaje" at bounding box center [845, 237] width 45 height 16
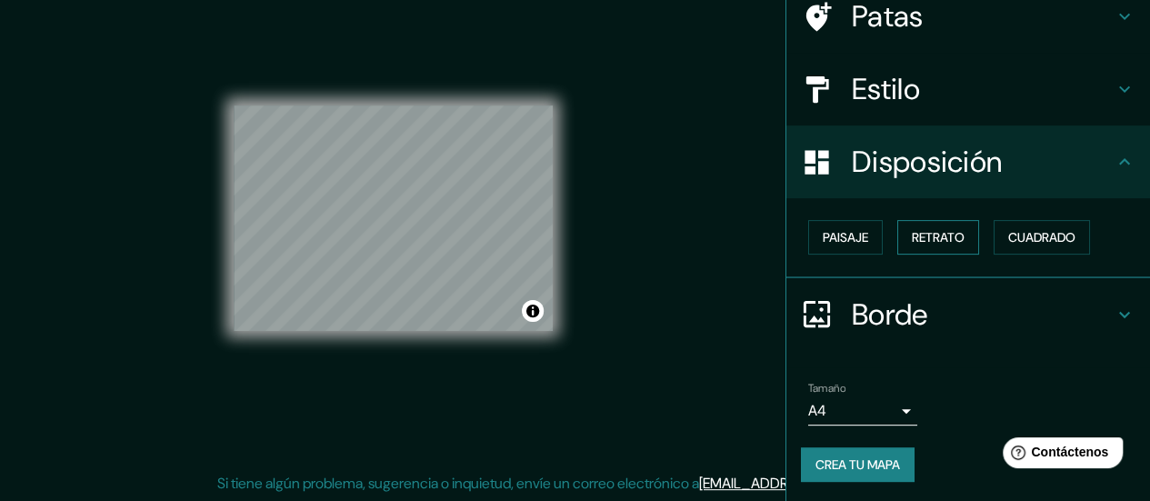
click at [918, 238] on font "Retrato" at bounding box center [938, 237] width 53 height 16
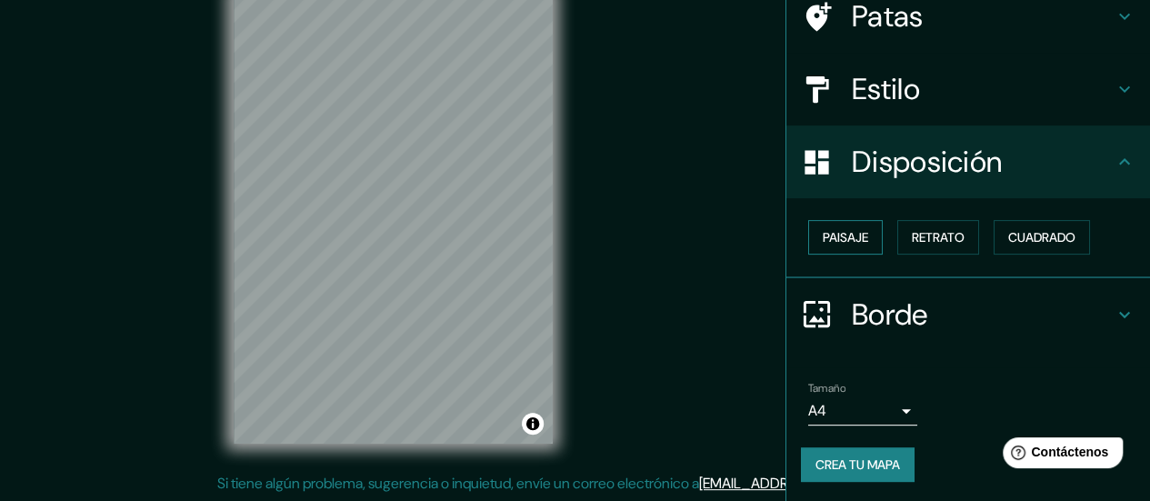
click at [847, 238] on font "Paisaje" at bounding box center [845, 237] width 45 height 16
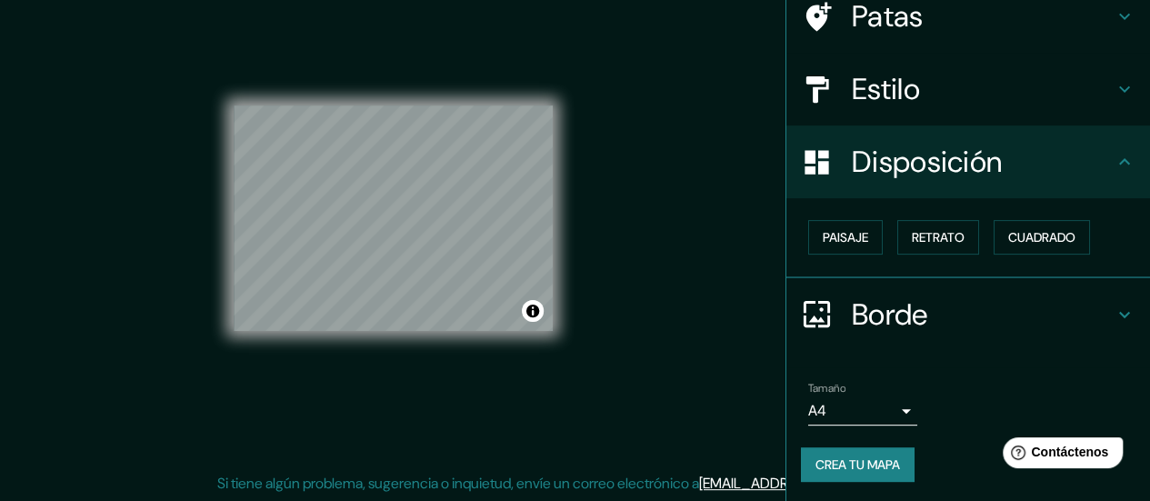
click at [968, 299] on h4 "Borde" at bounding box center [983, 314] width 262 height 36
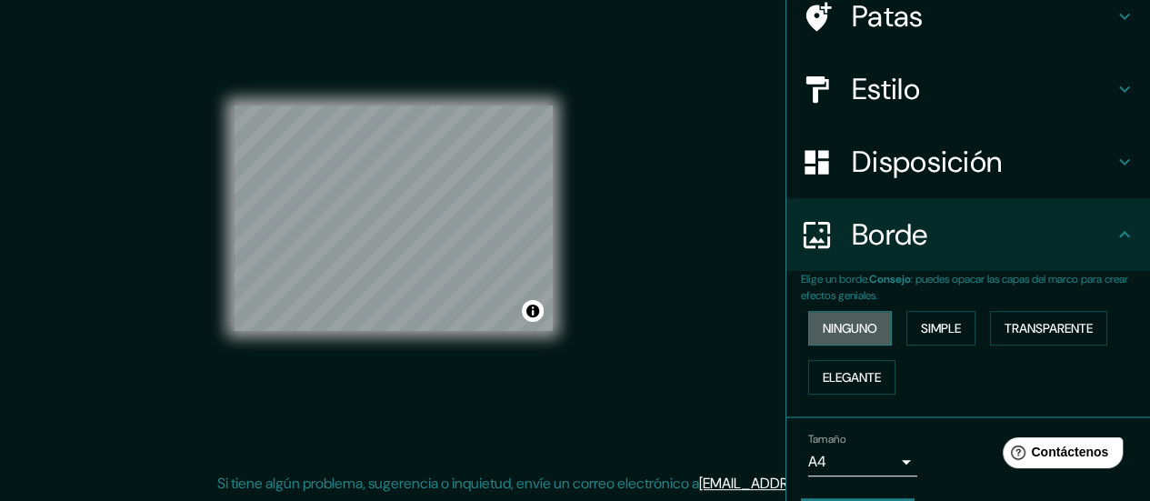
click at [854, 322] on font "Ninguno" at bounding box center [850, 328] width 55 height 16
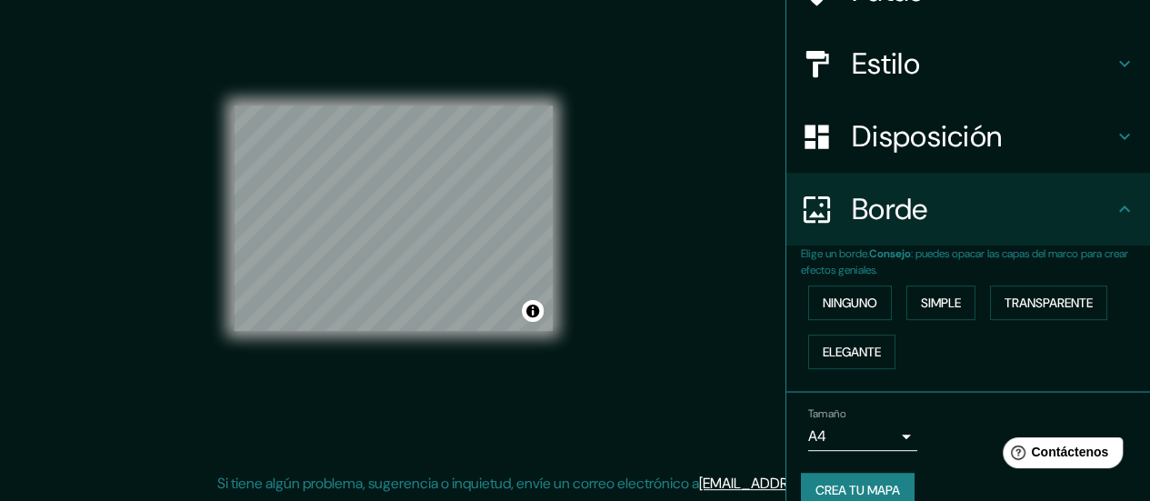
scroll to position [203, 0]
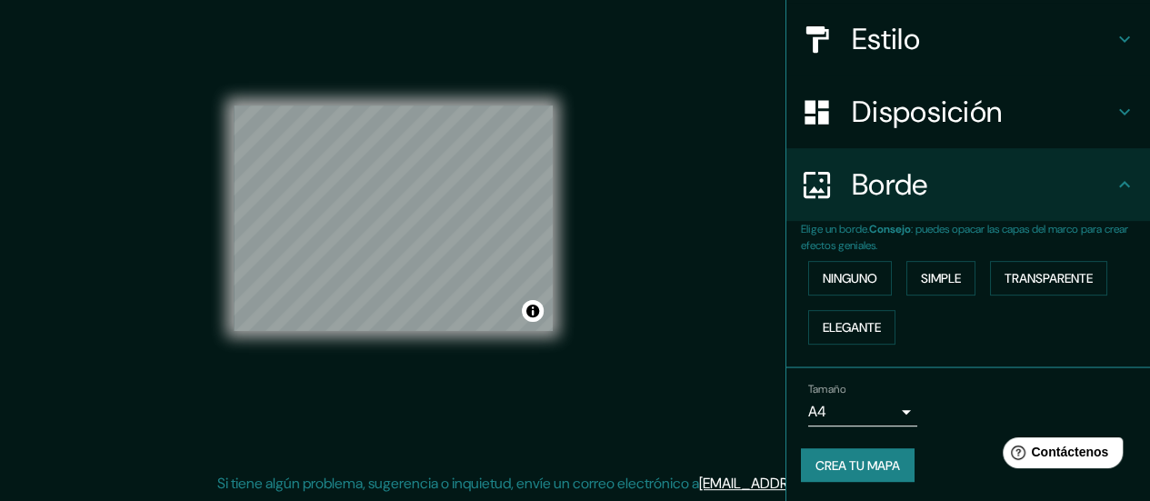
click at [855, 461] on font "Crea tu mapa" at bounding box center [858, 465] width 85 height 16
click at [801, 459] on button "Crea tu mapa" at bounding box center [858, 465] width 114 height 35
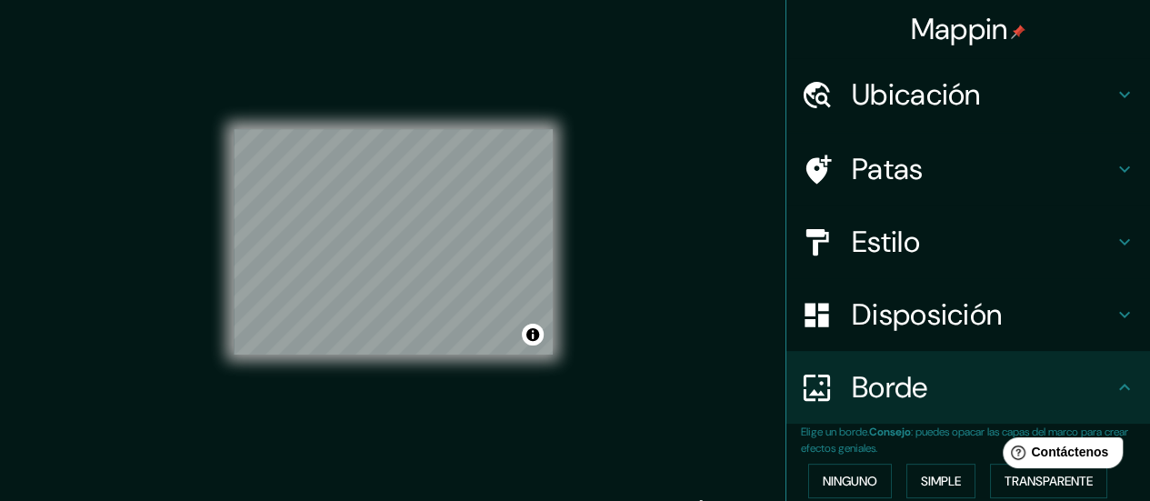
scroll to position [0, 0]
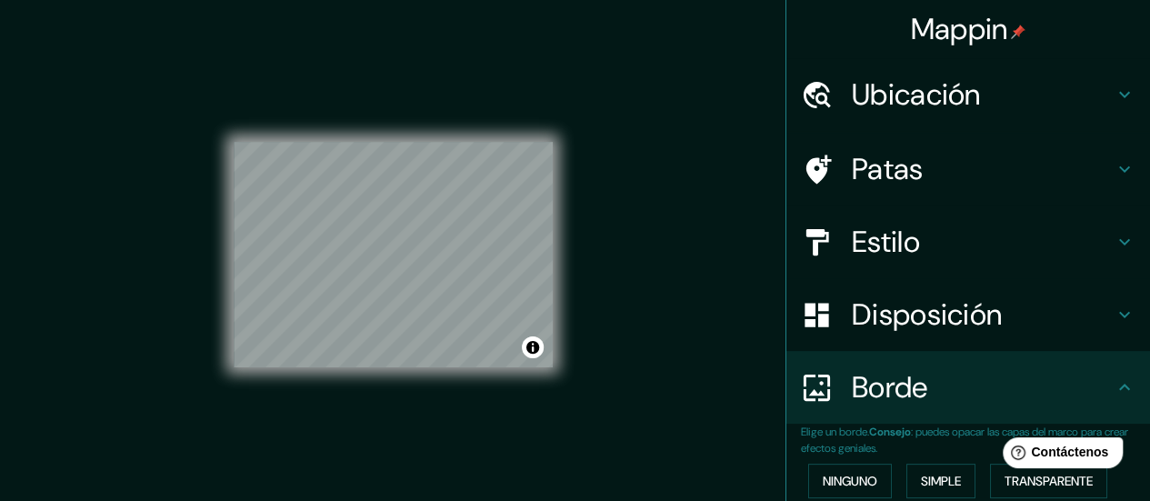
click at [924, 23] on font "Mappin" at bounding box center [959, 29] width 97 height 38
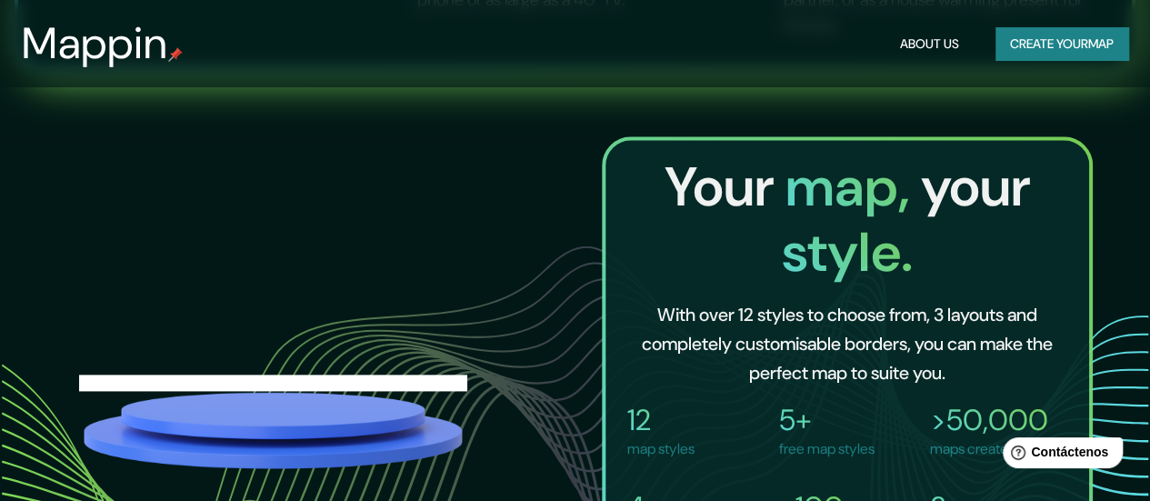
scroll to position [1000, 0]
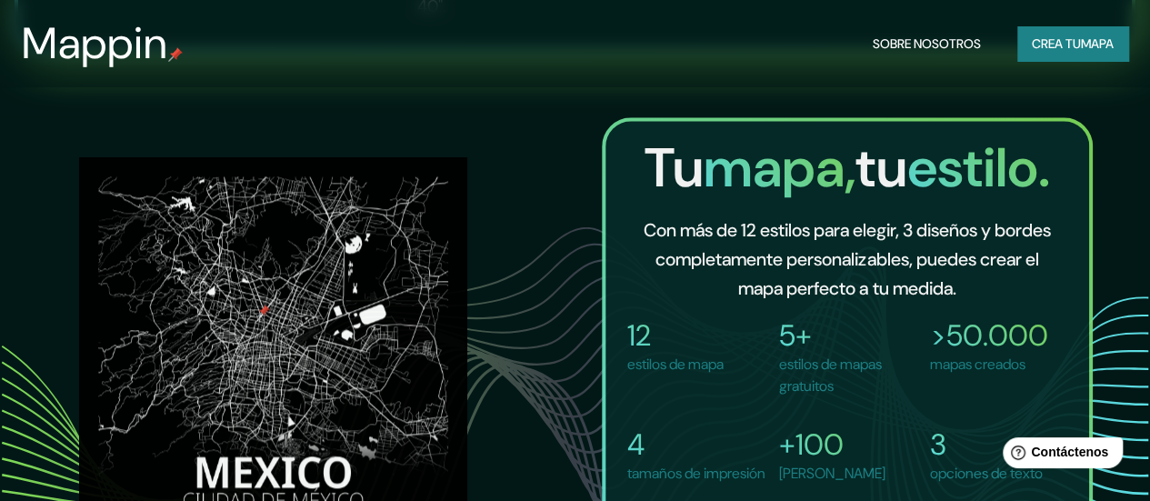
click at [1073, 59] on button "Crea tu mapa" at bounding box center [1073, 43] width 111 height 35
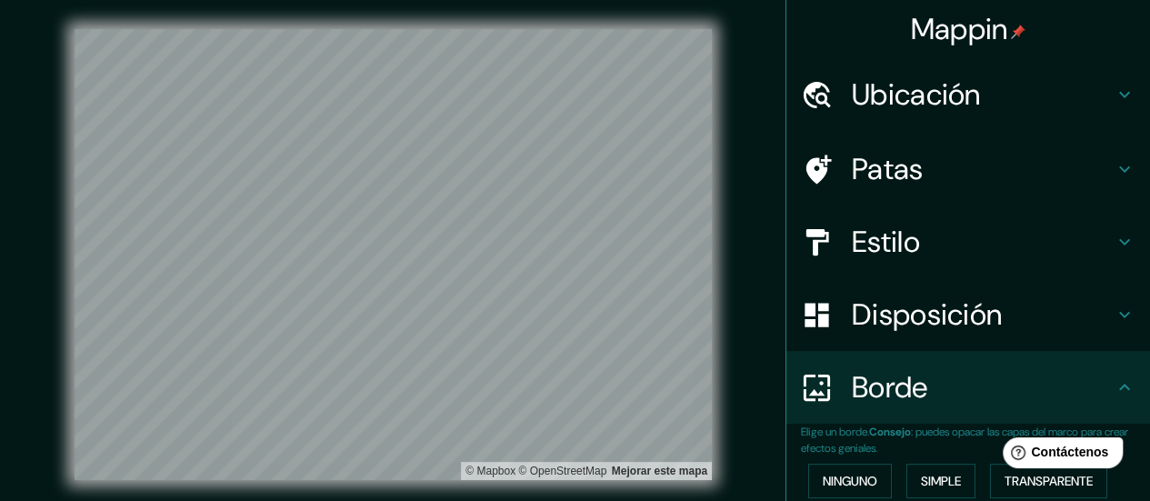
click at [948, 95] on font "Ubicación" at bounding box center [916, 94] width 129 height 38
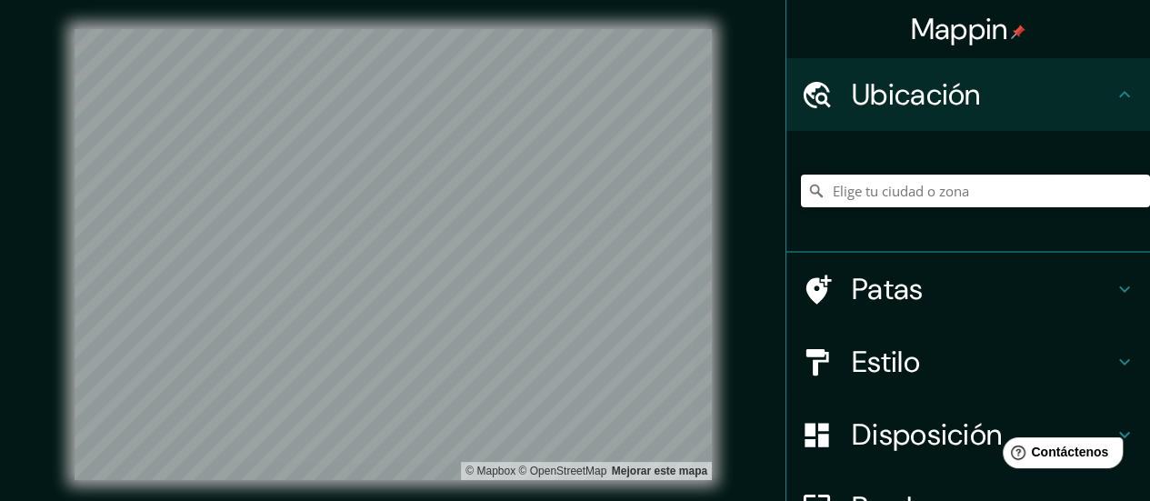
click at [894, 193] on input "Elige tu ciudad o zona" at bounding box center [975, 191] width 349 height 33
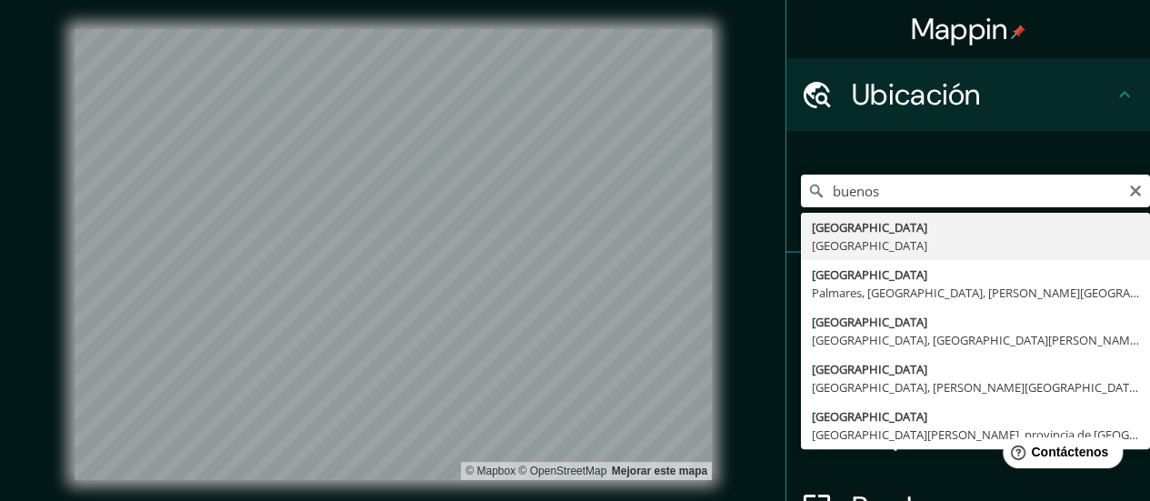
type input "[GEOGRAPHIC_DATA], [GEOGRAPHIC_DATA]"
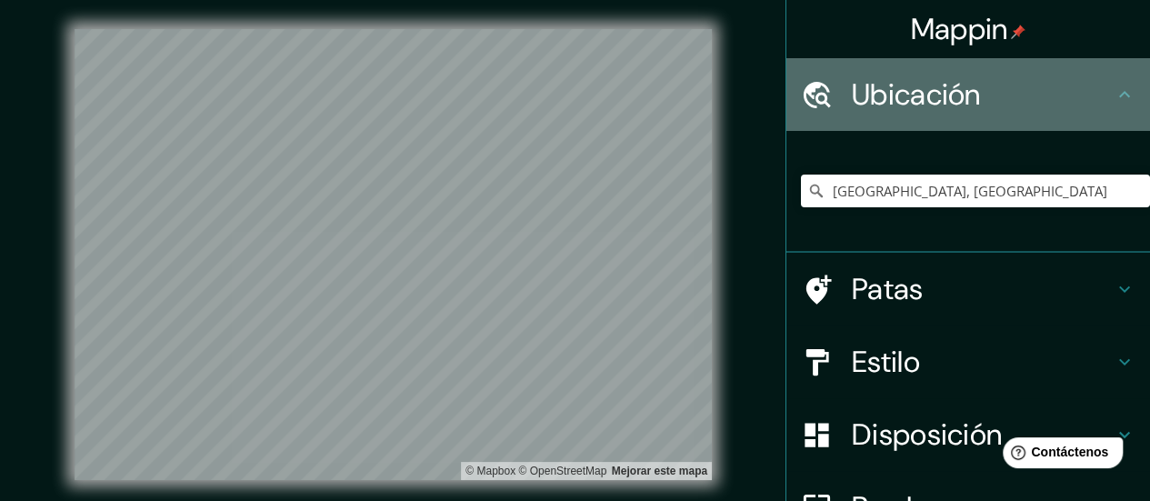
click at [1114, 104] on icon at bounding box center [1125, 95] width 22 height 22
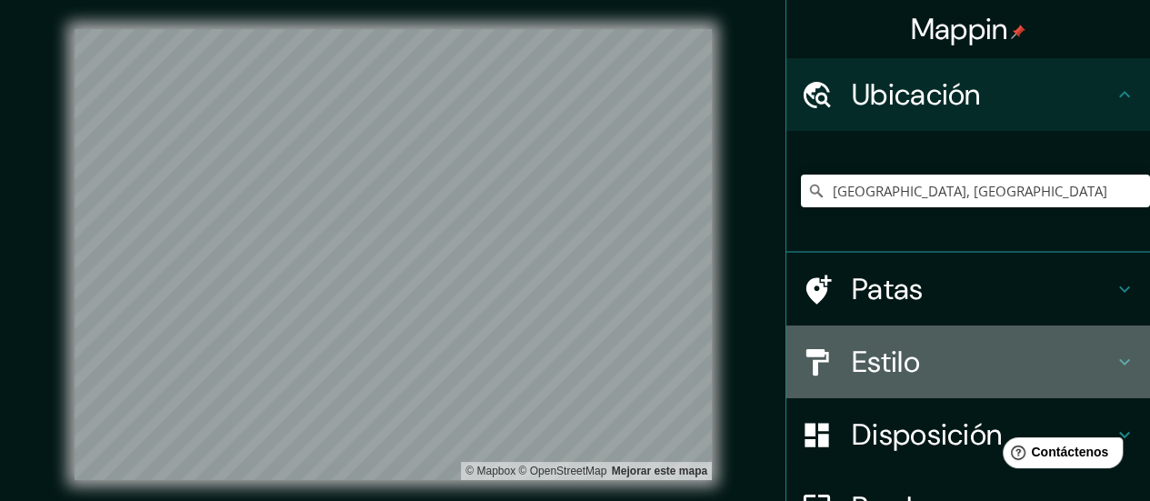
click at [937, 359] on h4 "Estilo" at bounding box center [983, 362] width 262 height 36
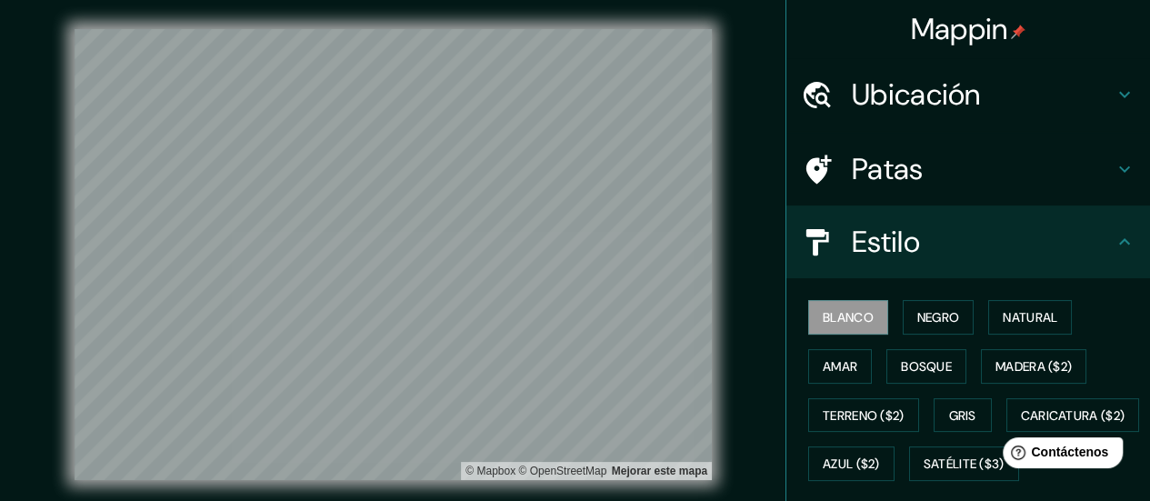
click at [1046, 257] on h4 "Estilo" at bounding box center [983, 242] width 262 height 36
click at [1118, 243] on icon at bounding box center [1125, 242] width 22 height 22
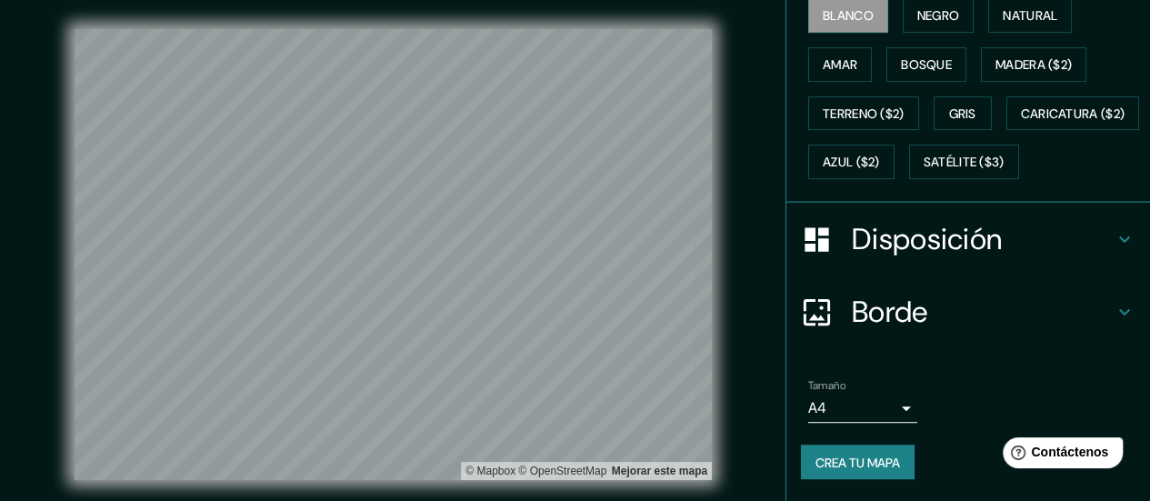
click at [1096, 244] on h4 "Disposición" at bounding box center [983, 239] width 262 height 36
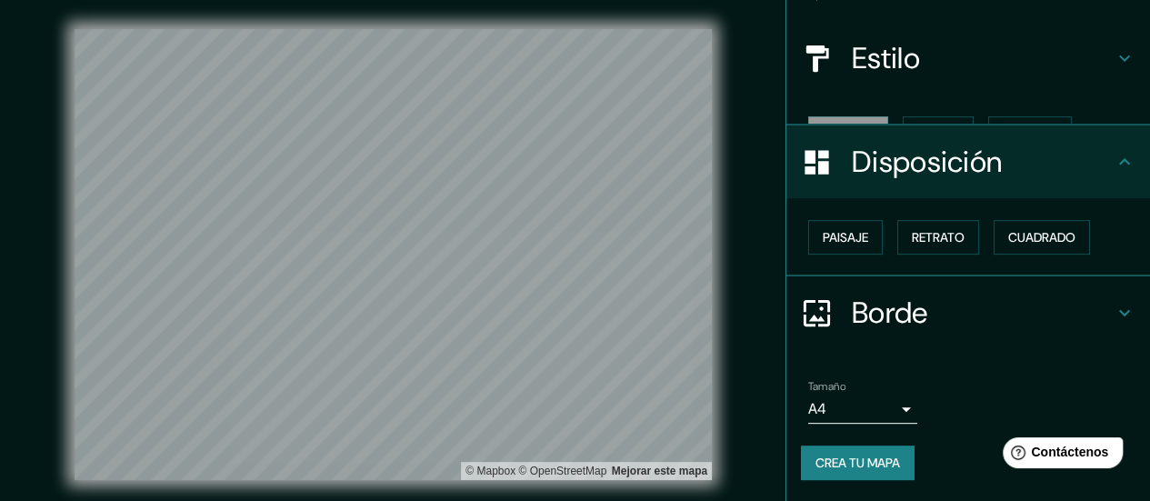
scroll to position [153, 0]
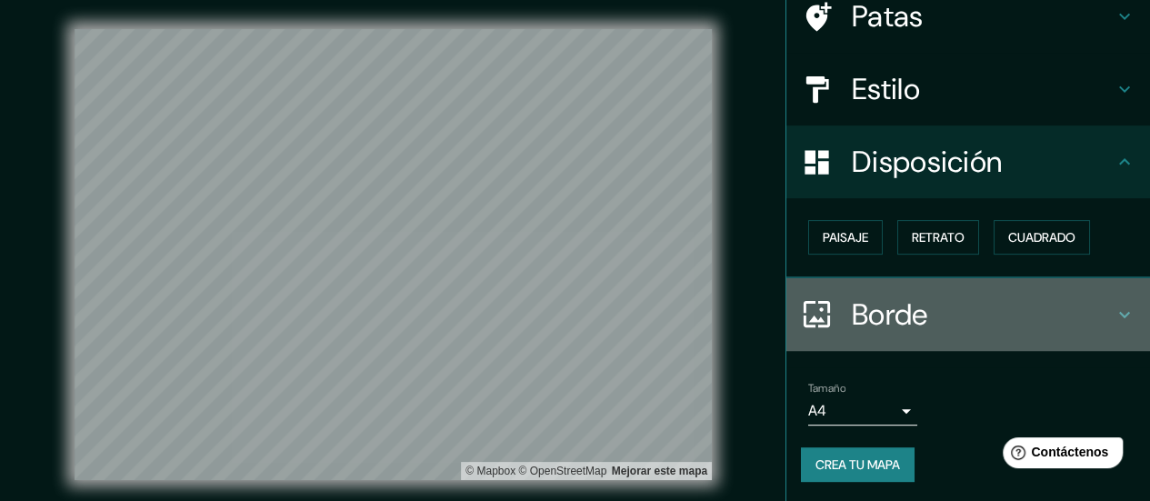
click at [1019, 306] on h4 "Borde" at bounding box center [983, 314] width 262 height 36
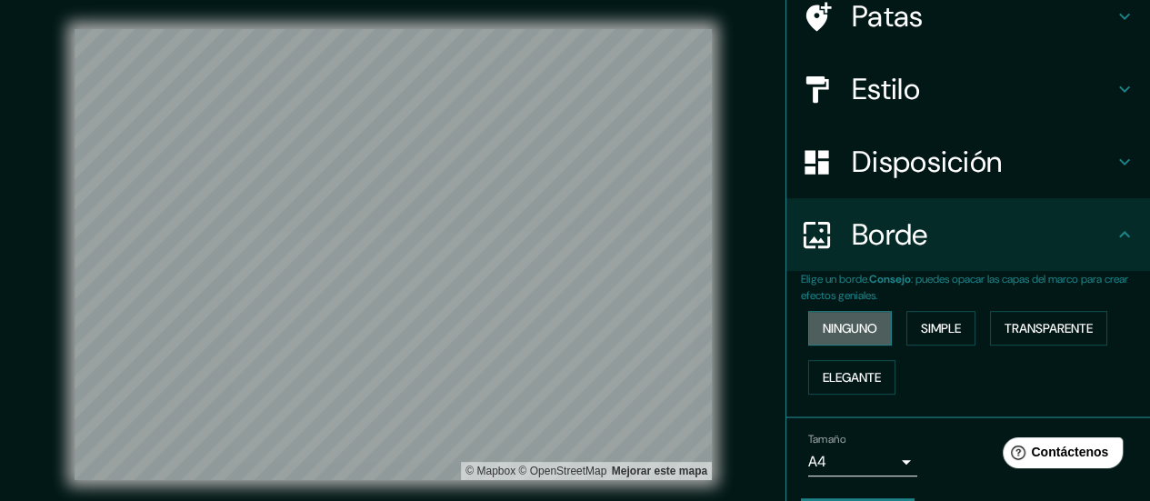
click at [860, 320] on font "Ninguno" at bounding box center [850, 328] width 55 height 16
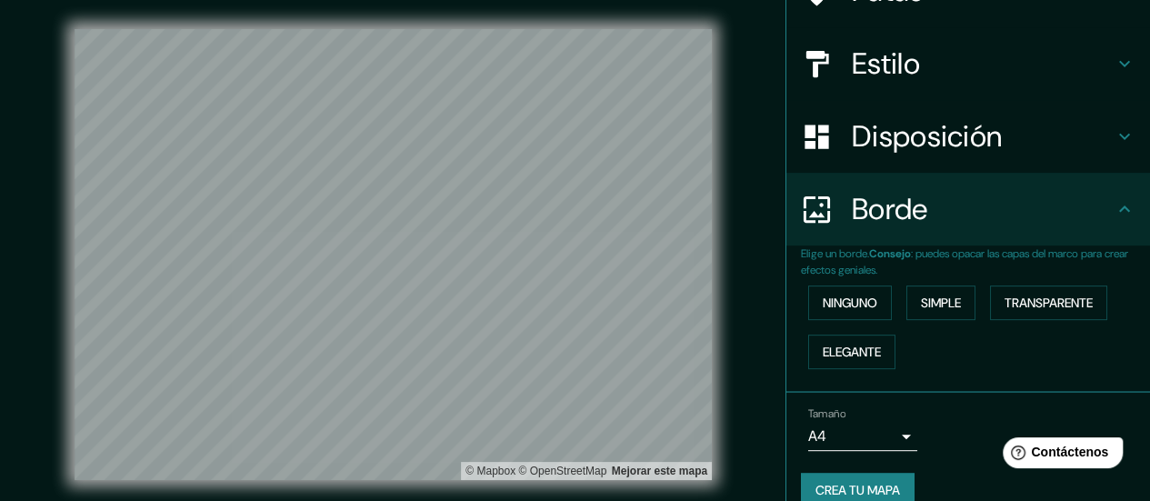
scroll to position [203, 0]
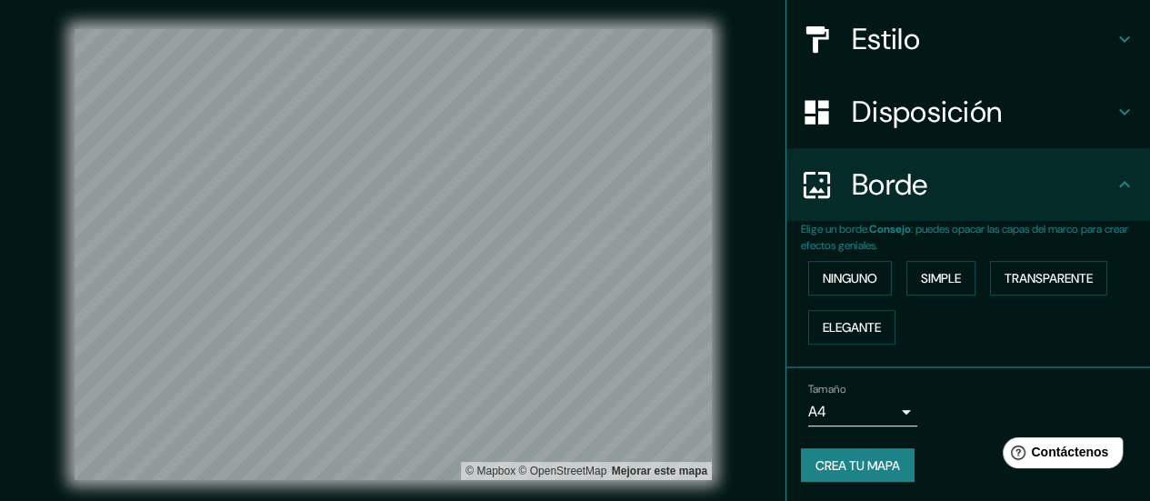
click at [878, 459] on font "Crea tu mapa" at bounding box center [858, 465] width 85 height 16
click at [866, 464] on div "Crea tu mapa" at bounding box center [968, 465] width 335 height 35
click at [866, 464] on font "Crea tu mapa" at bounding box center [858, 465] width 85 height 16
click at [866, 464] on div "Crea tu mapa" at bounding box center [968, 465] width 335 height 35
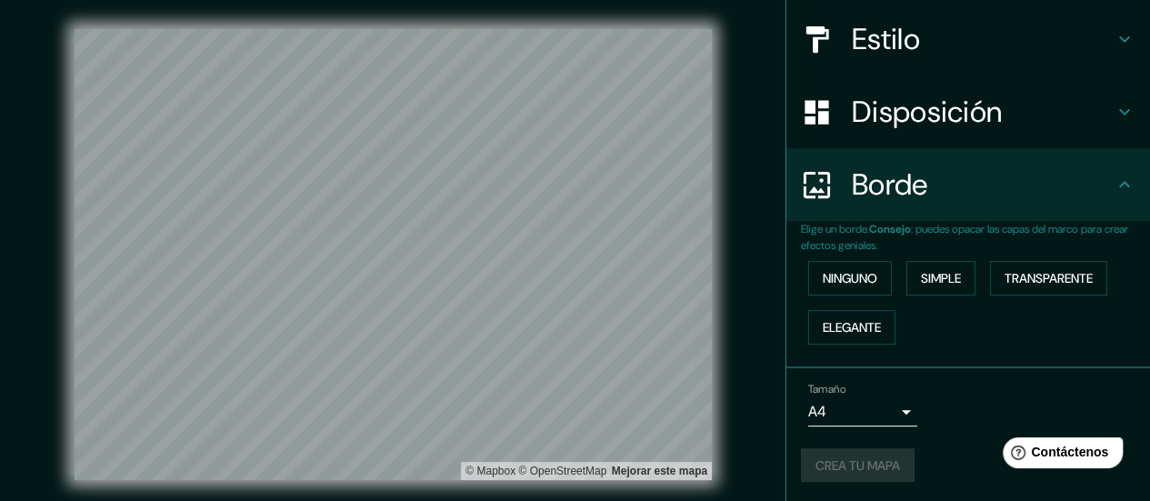
click at [948, 474] on div "Crea tu mapa" at bounding box center [968, 465] width 335 height 35
click at [867, 450] on div "Crea tu mapa" at bounding box center [968, 465] width 335 height 35
click at [871, 466] on div "Crea tu mapa" at bounding box center [968, 465] width 335 height 35
click at [827, 448] on button "Crea tu mapa" at bounding box center [858, 465] width 114 height 35
click at [838, 470] on font "Crea tu mapa" at bounding box center [858, 465] width 85 height 16
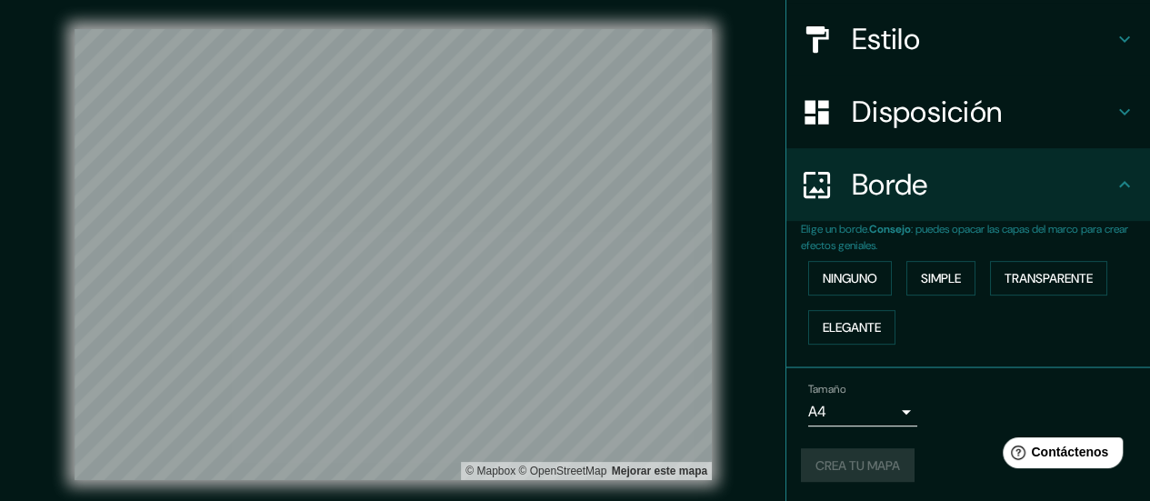
drag, startPoint x: 1138, startPoint y: 212, endPoint x: 105, endPoint y: 35, distance: 1048.1
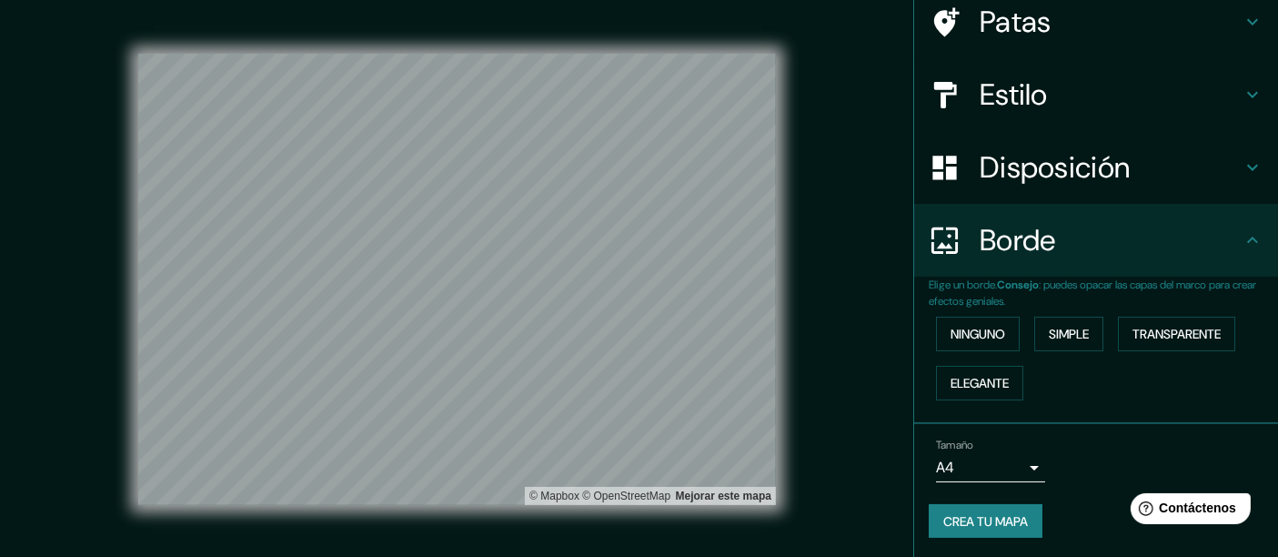
drag, startPoint x: 1118, startPoint y: 3, endPoint x: 863, endPoint y: 374, distance: 450.5
click at [863, 374] on div "Mappin Ubicación [GEOGRAPHIC_DATA], [GEOGRAPHIC_DATA] Patas Estilo Disposición …" at bounding box center [639, 294] width 1278 height 588
click at [981, 500] on font "Crea tu mapa" at bounding box center [985, 521] width 85 height 16
click at [998, 500] on font "Crea tu mapa" at bounding box center [985, 521] width 85 height 16
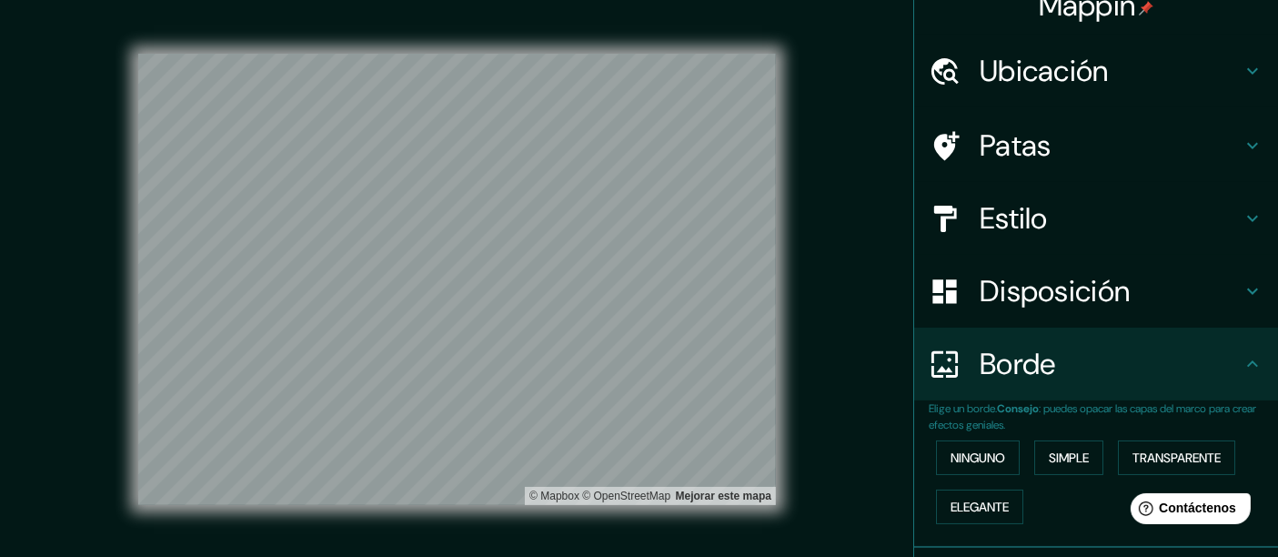
scroll to position [0, 0]
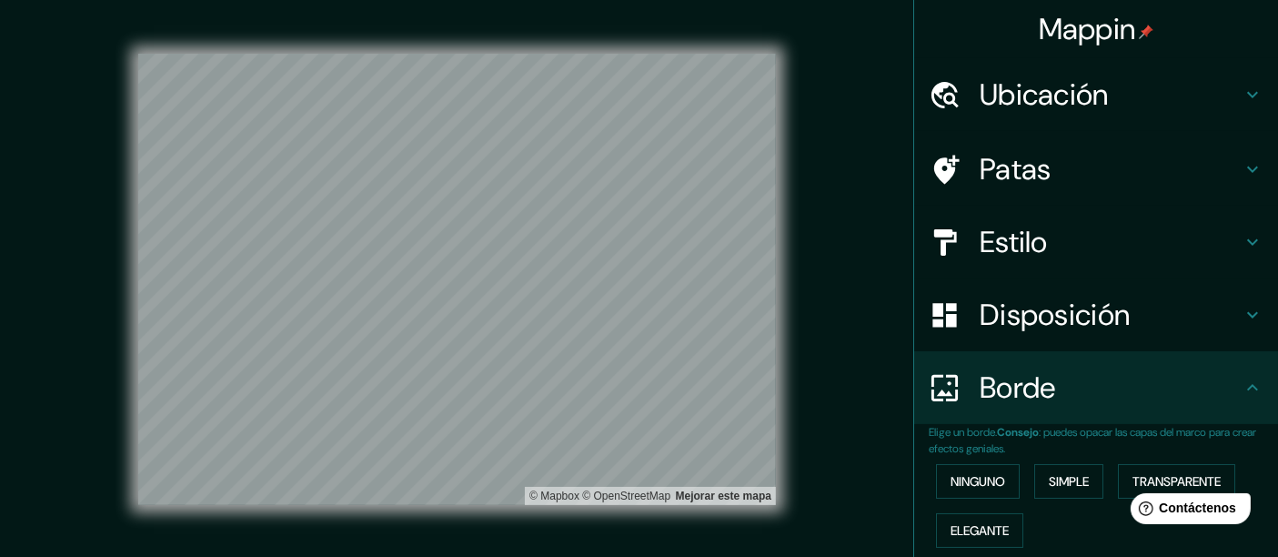
click at [1028, 225] on font "Estilo" at bounding box center [1013, 242] width 68 height 38
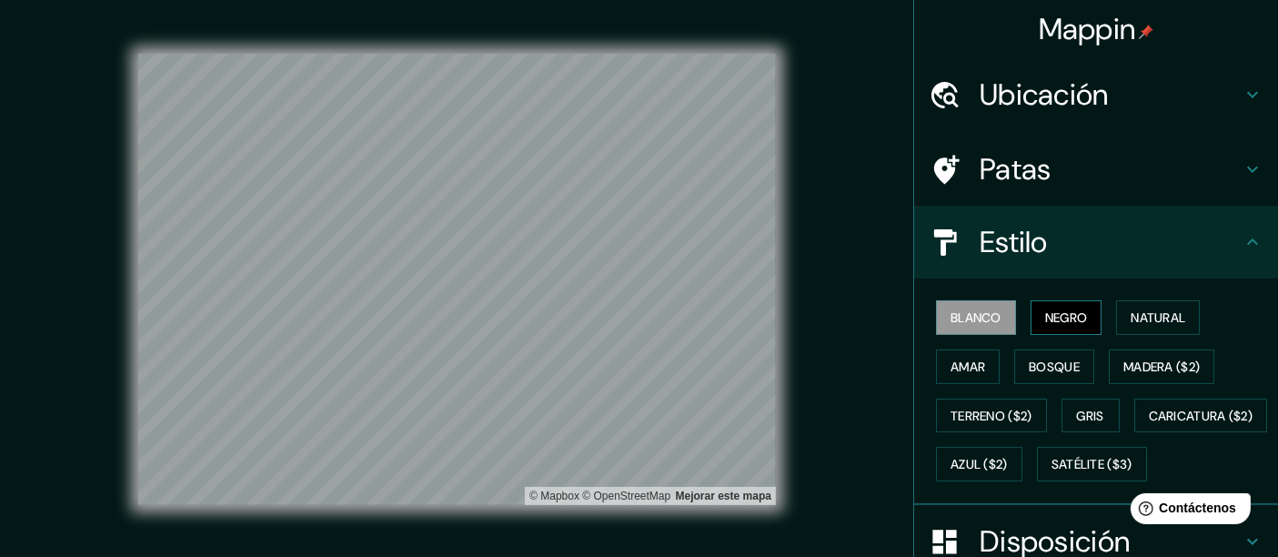
click at [1045, 312] on font "Negro" at bounding box center [1066, 317] width 43 height 16
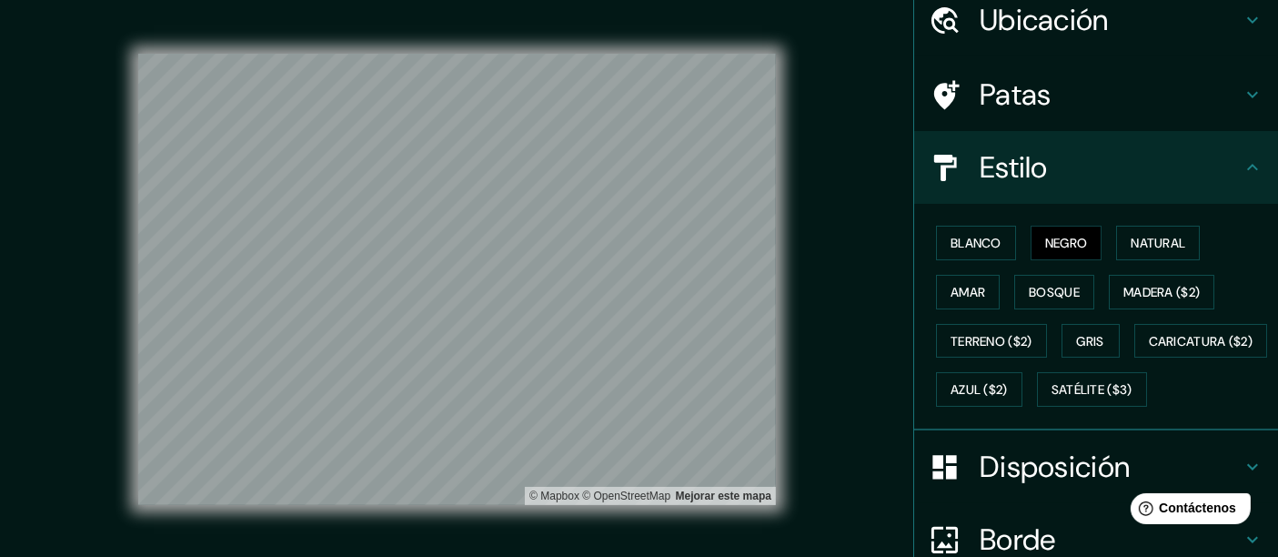
scroll to position [290, 0]
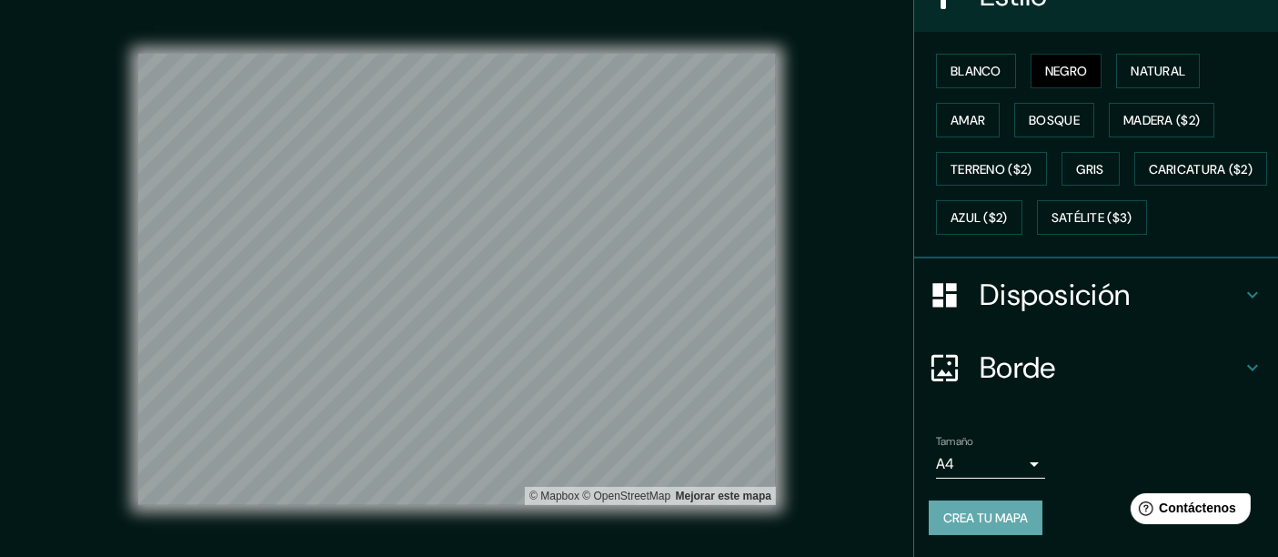
click at [943, 500] on font "Crea tu mapa" at bounding box center [985, 517] width 85 height 16
click at [1038, 300] on font "Disposición" at bounding box center [1054, 295] width 150 height 38
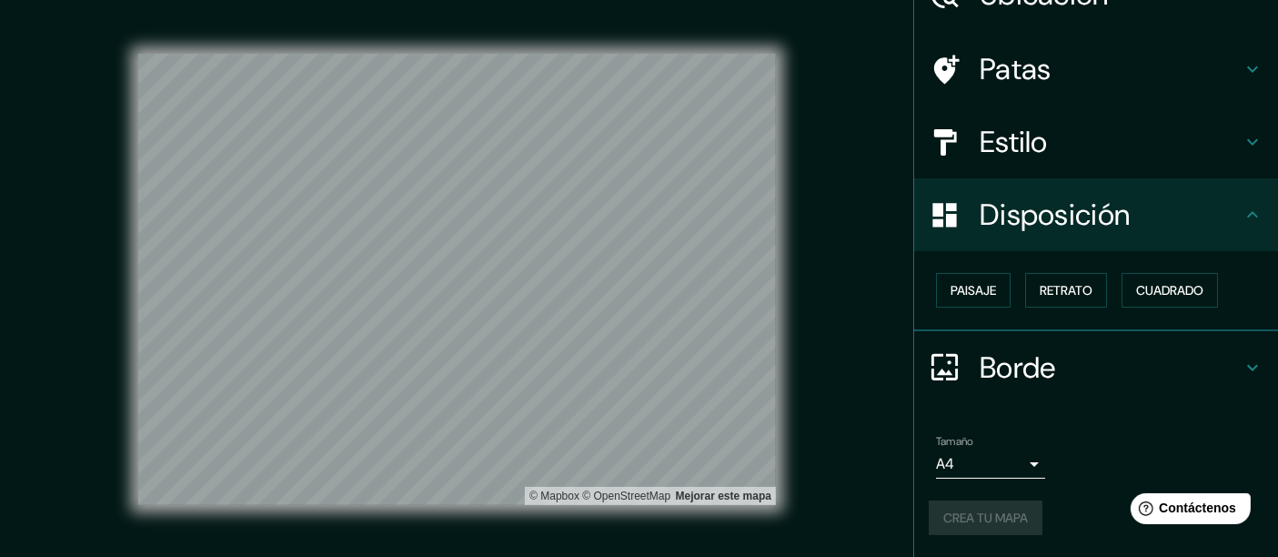
scroll to position [96, 0]
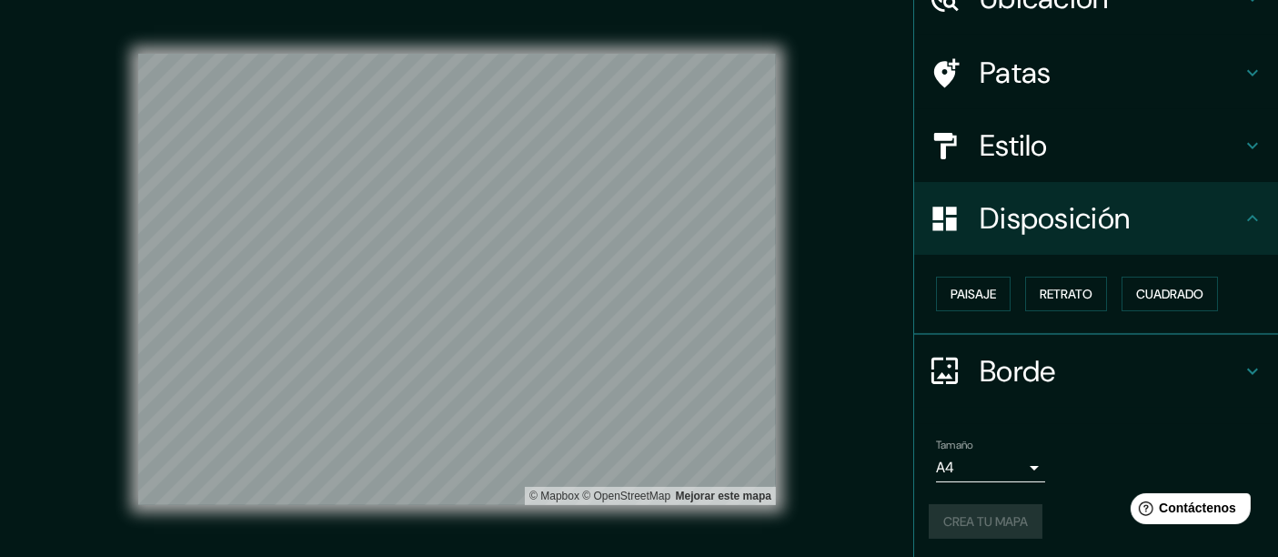
click at [1003, 379] on font "Borde" at bounding box center [1017, 371] width 76 height 38
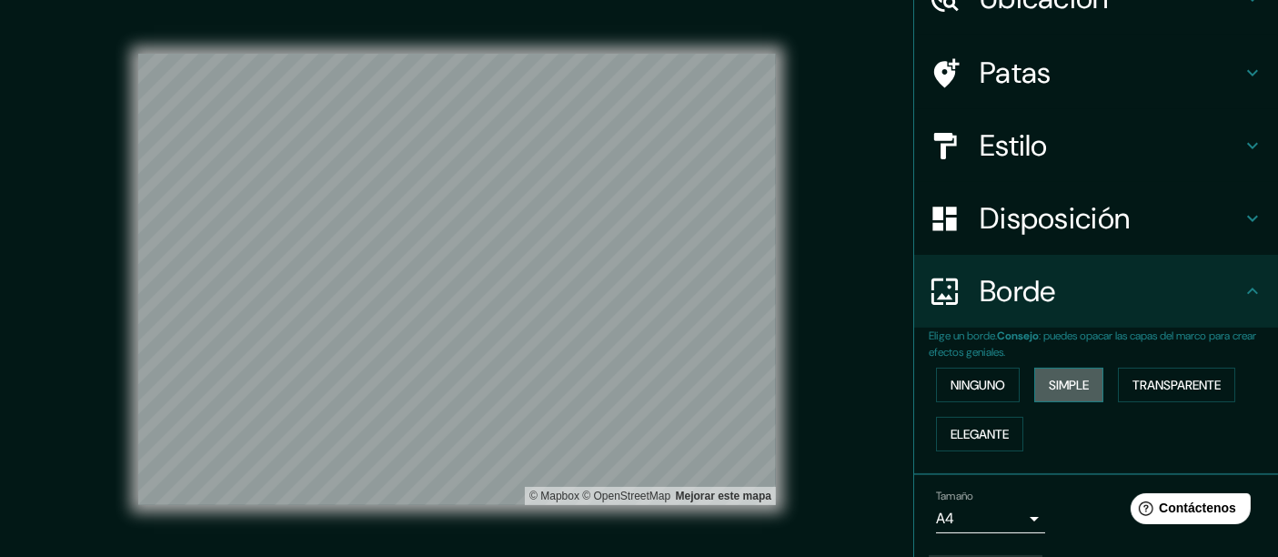
click at [1070, 380] on font "Simple" at bounding box center [1068, 384] width 40 height 16
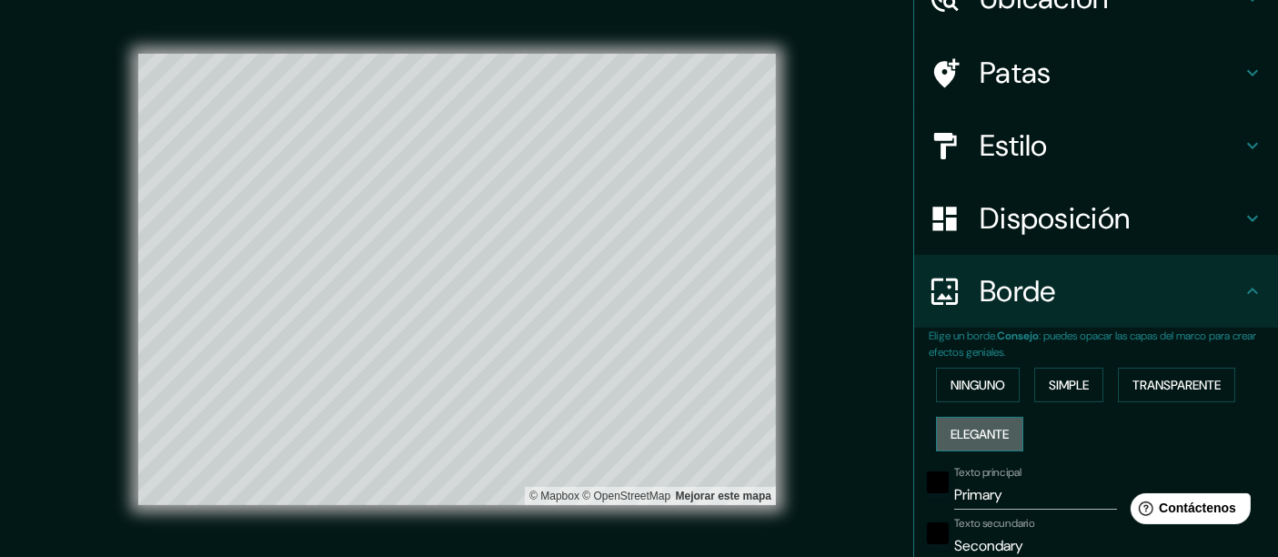
click at [984, 435] on font "Elegante" at bounding box center [979, 434] width 58 height 16
click at [988, 387] on font "Ninguno" at bounding box center [977, 384] width 55 height 16
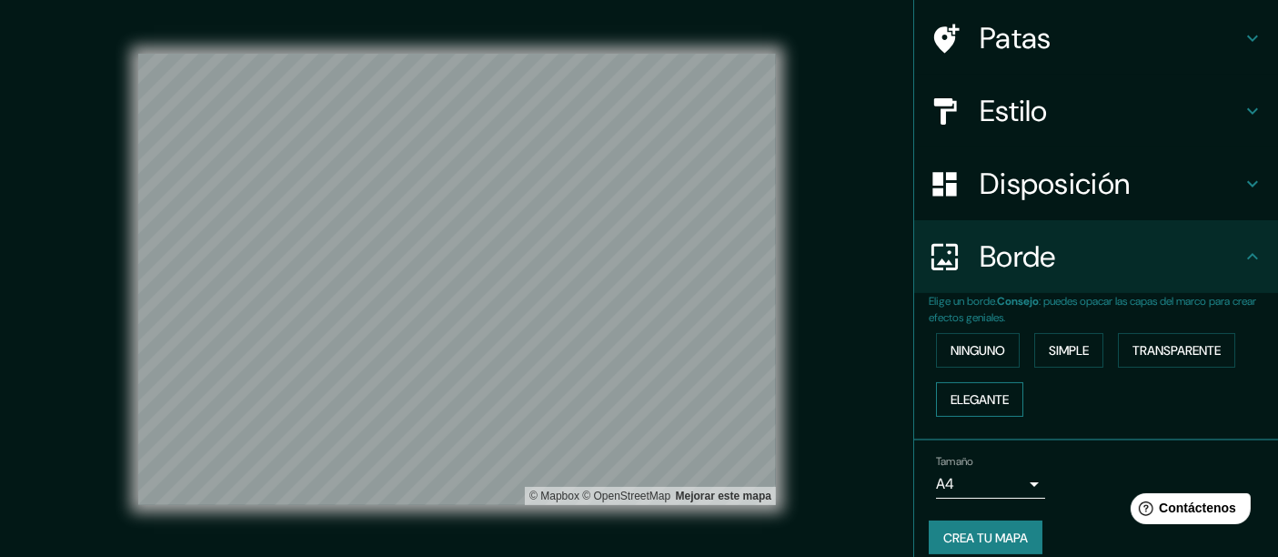
scroll to position [147, 0]
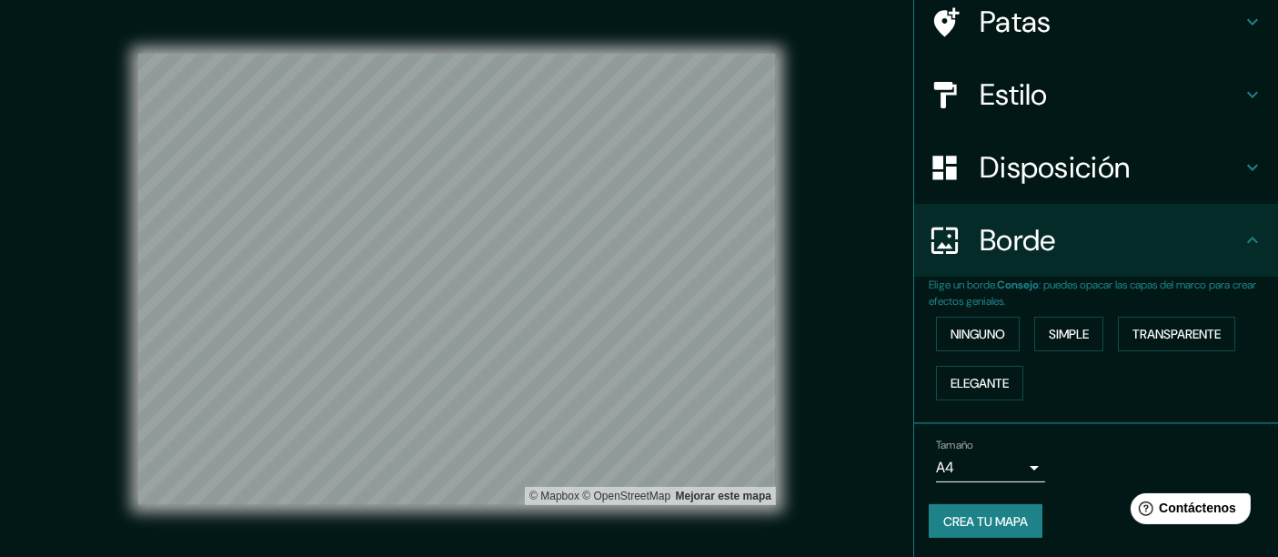
click at [975, 500] on font "Crea tu mapa" at bounding box center [985, 521] width 85 height 16
